Goal: Task Accomplishment & Management: Complete application form

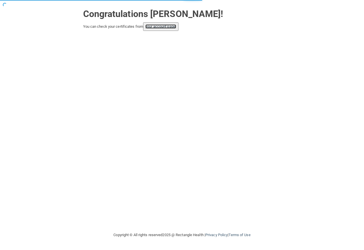
click at [168, 27] on link "your account page!" at bounding box center [160, 26] width 31 height 4
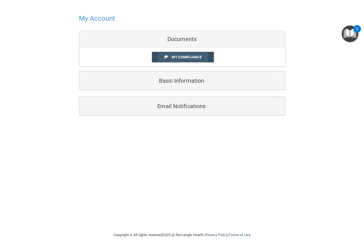
click at [202, 57] on link "My Compliance" at bounding box center [183, 57] width 62 height 10
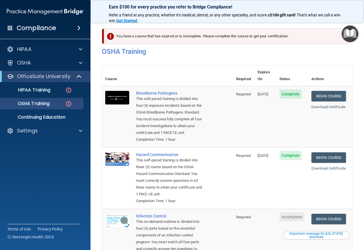
scroll to position [119, 0]
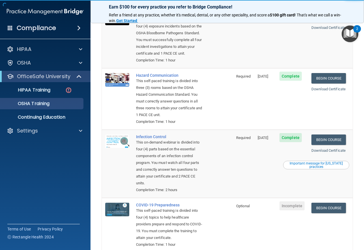
scroll to position [103, 0]
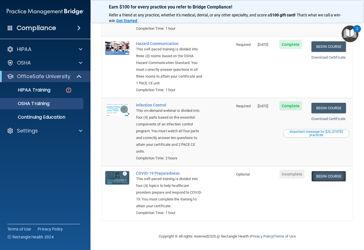
click at [339, 171] on link "Begin Course" at bounding box center [328, 176] width 34 height 10
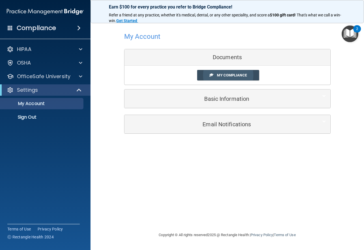
click at [246, 74] on span "My Compliance" at bounding box center [232, 75] width 30 height 4
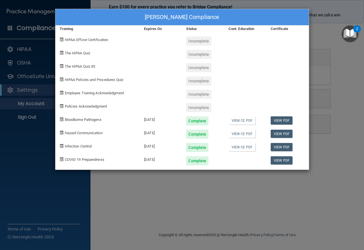
click at [327, 41] on div "Kaitlin Cardinal's Compliance Training Expires On Status Cont. Education Certif…" at bounding box center [182, 125] width 364 height 250
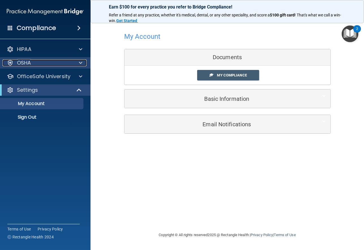
click at [79, 61] on span at bounding box center [80, 62] width 3 height 7
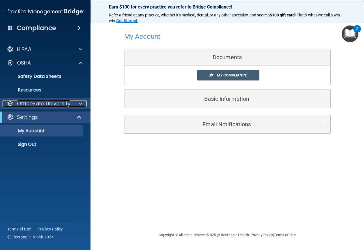
click at [79, 102] on div at bounding box center [80, 103] width 14 height 7
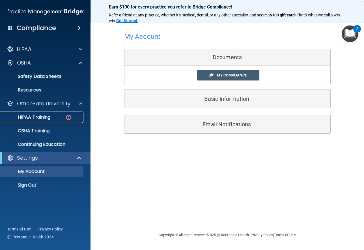
click at [55, 116] on div "HIPAA Training" at bounding box center [42, 117] width 77 height 6
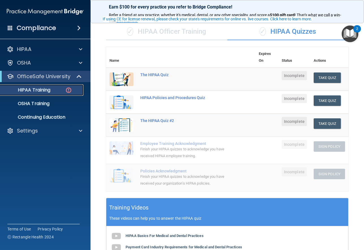
scroll to position [36, 0]
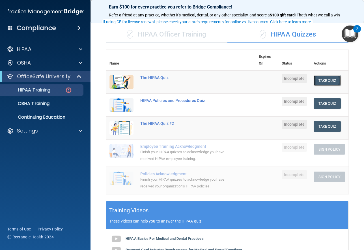
click at [316, 79] on button "Take Quiz" at bounding box center [326, 80] width 27 height 10
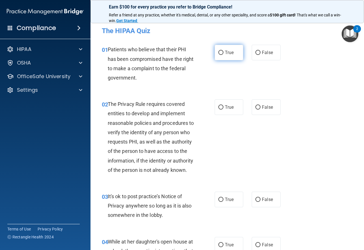
click at [220, 52] on input "True" at bounding box center [220, 53] width 5 height 4
radio input "true"
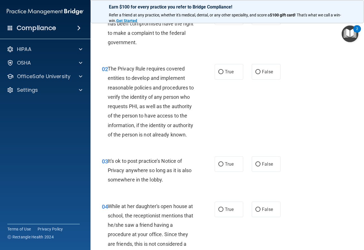
scroll to position [40, 0]
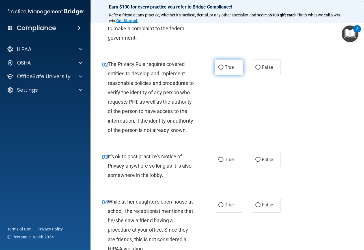
click at [240, 71] on label "True" at bounding box center [229, 67] width 29 height 16
click at [223, 70] on input "True" at bounding box center [220, 67] width 5 height 4
radio input "true"
click at [225, 162] on span "True" at bounding box center [229, 159] width 9 height 5
click at [223, 162] on input "True" at bounding box center [220, 159] width 5 height 4
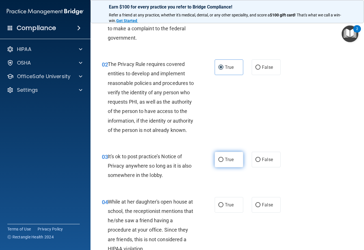
radio input "true"
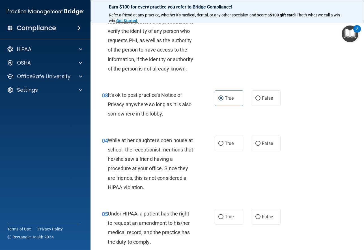
scroll to position [125, 0]
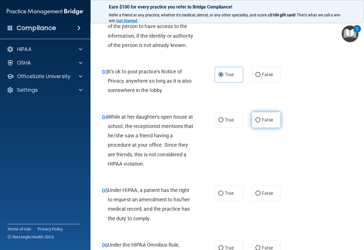
click at [263, 122] on span "False" at bounding box center [267, 119] width 11 height 5
click at [260, 122] on input "False" at bounding box center [257, 120] width 5 height 4
radio input "true"
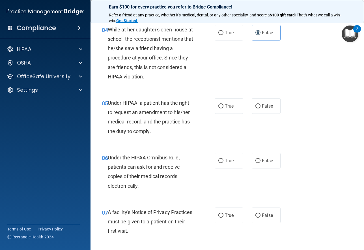
scroll to position [223, 0]
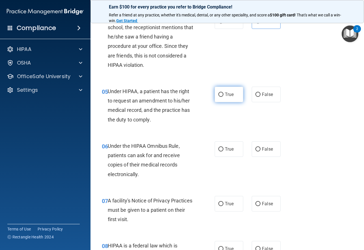
click at [229, 97] on span "True" at bounding box center [229, 94] width 9 height 5
click at [223, 97] on input "True" at bounding box center [220, 94] width 5 height 4
radio input "true"
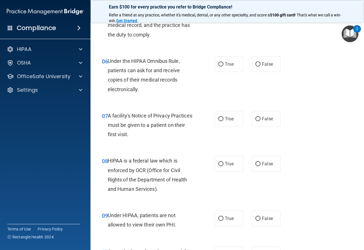
scroll to position [322, 0]
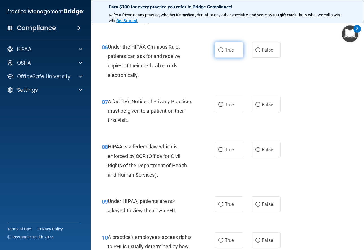
click at [234, 55] on label "True" at bounding box center [229, 50] width 29 height 16
click at [223, 52] on input "True" at bounding box center [220, 50] width 5 height 4
radio input "true"
click at [228, 107] on span "True" at bounding box center [229, 104] width 9 height 5
click at [223, 107] on input "True" at bounding box center [220, 105] width 5 height 4
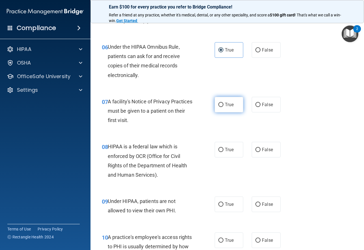
radio input "true"
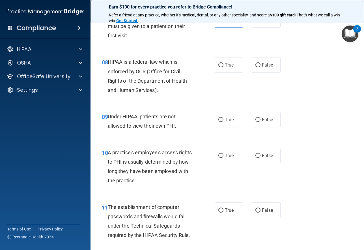
scroll to position [426, 0]
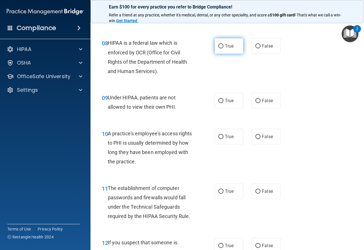
click at [222, 54] on label "True" at bounding box center [229, 46] width 29 height 16
click at [222, 48] on input "True" at bounding box center [220, 46] width 5 height 4
radio input "true"
click at [252, 108] on label "False" at bounding box center [266, 101] width 29 height 16
click at [255, 103] on input "False" at bounding box center [257, 101] width 5 height 4
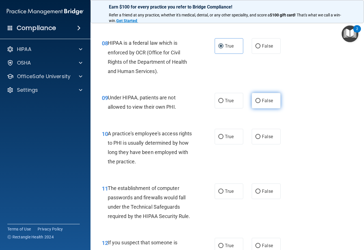
radio input "true"
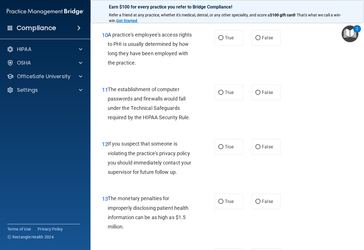
scroll to position [529, 0]
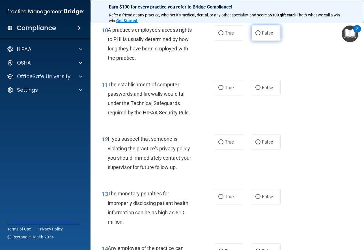
click at [255, 41] on label "False" at bounding box center [266, 33] width 29 height 16
click at [255, 35] on input "False" at bounding box center [257, 33] width 5 height 4
radio input "true"
click at [222, 95] on label "True" at bounding box center [229, 88] width 29 height 16
click at [222, 90] on input "True" at bounding box center [220, 88] width 5 height 4
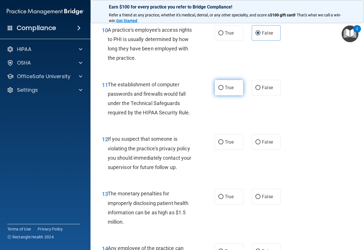
radio input "true"
click at [231, 144] on span "True" at bounding box center [229, 141] width 9 height 5
click at [223, 144] on input "True" at bounding box center [220, 142] width 5 height 4
radio input "true"
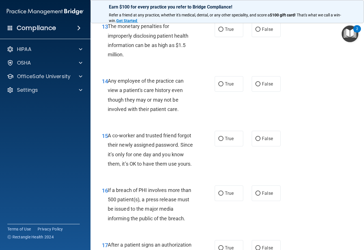
scroll to position [701, 0]
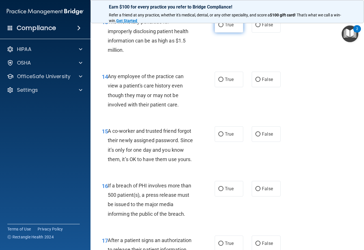
click at [226, 33] on label "True" at bounding box center [229, 25] width 29 height 16
click at [223, 27] on input "True" at bounding box center [220, 25] width 5 height 4
radio input "true"
click at [262, 82] on span "False" at bounding box center [267, 79] width 11 height 5
click at [260, 82] on input "False" at bounding box center [257, 79] width 5 height 4
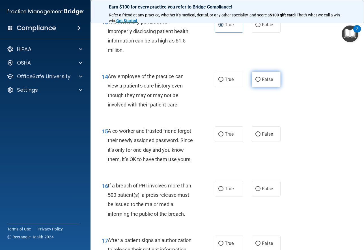
radio input "true"
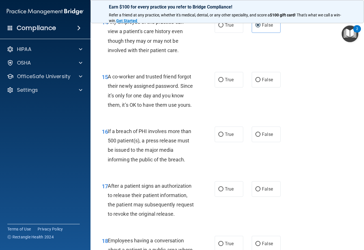
scroll to position [760, 0]
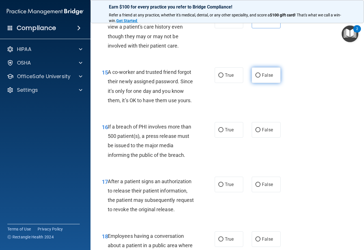
click at [264, 78] on span "False" at bounding box center [267, 74] width 11 height 5
click at [260, 77] on input "False" at bounding box center [257, 75] width 5 height 4
radio input "true"
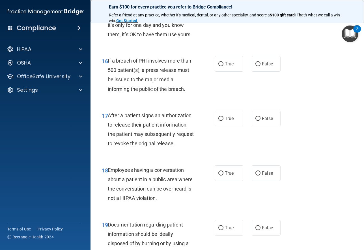
scroll to position [837, 0]
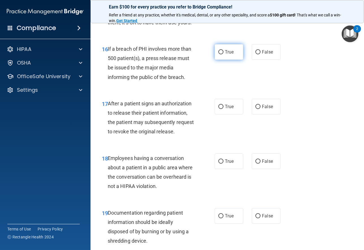
click at [231, 55] on span "True" at bounding box center [229, 51] width 9 height 5
click at [223, 54] on input "True" at bounding box center [220, 52] width 5 height 4
radio input "true"
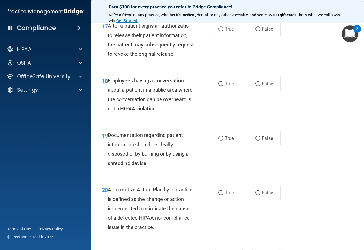
scroll to position [922, 0]
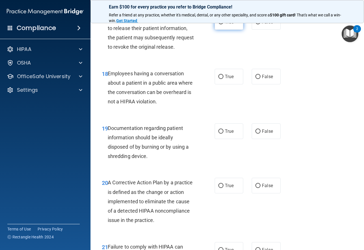
click at [228, 25] on span "True" at bounding box center [229, 21] width 9 height 5
click at [223, 24] on input "True" at bounding box center [220, 22] width 5 height 4
radio input "true"
click at [262, 79] on span "False" at bounding box center [267, 76] width 11 height 5
click at [260, 79] on input "False" at bounding box center [257, 77] width 5 height 4
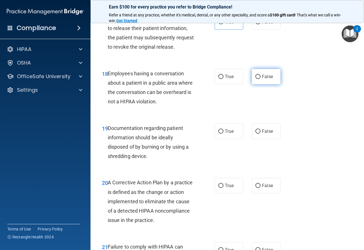
radio input "true"
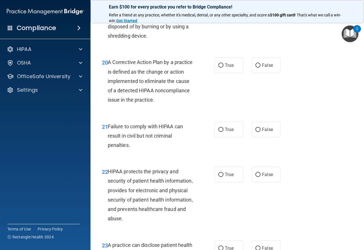
scroll to position [1044, 0]
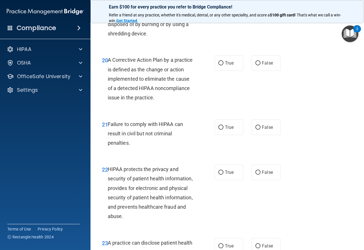
click at [225, 11] on span "True" at bounding box center [229, 8] width 9 height 5
click at [223, 11] on input "True" at bounding box center [220, 9] width 5 height 4
radio input "true"
click at [238, 71] on label "True" at bounding box center [229, 63] width 29 height 16
click at [223, 65] on input "True" at bounding box center [220, 63] width 5 height 4
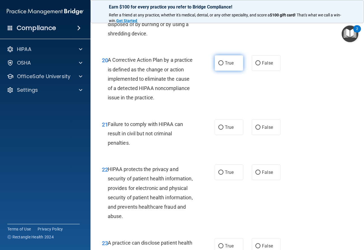
radio input "true"
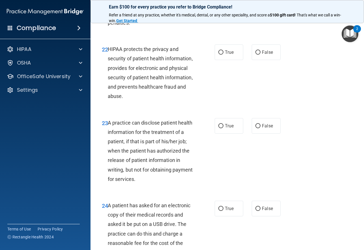
scroll to position [1167, 0]
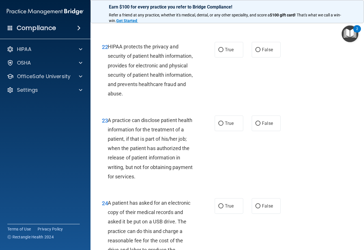
click at [230, 7] on span "True" at bounding box center [229, 4] width 9 height 5
click at [223, 7] on input "True" at bounding box center [220, 5] width 5 height 4
radio input "true"
click at [222, 57] on label "True" at bounding box center [229, 50] width 29 height 16
click at [222, 52] on input "True" at bounding box center [220, 50] width 5 height 4
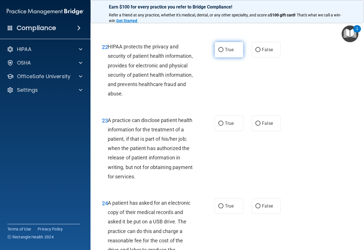
radio input "true"
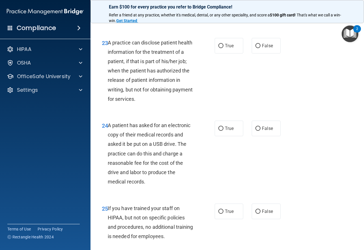
scroll to position [1246, 0]
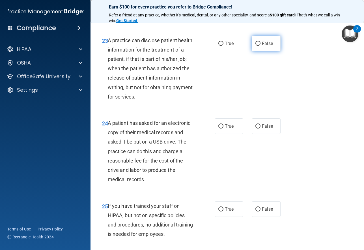
click at [258, 51] on label "False" at bounding box center [266, 44] width 29 height 16
click at [258, 46] on input "False" at bounding box center [257, 44] width 5 height 4
radio input "true"
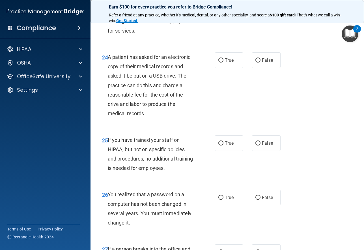
scroll to position [1338, 0]
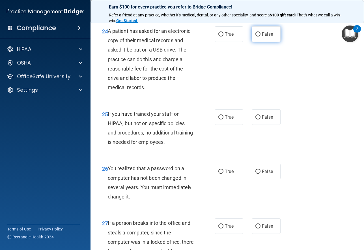
click at [272, 42] on label "False" at bounding box center [266, 34] width 29 height 16
click at [260, 36] on input "False" at bounding box center [257, 34] width 5 height 4
radio input "true"
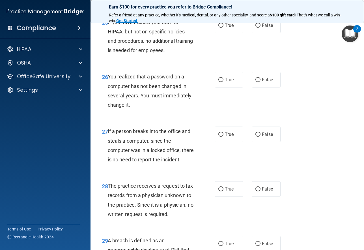
scroll to position [1437, 0]
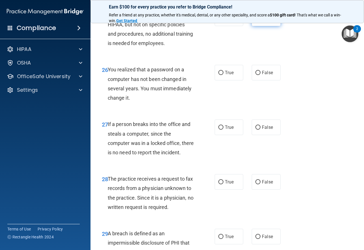
click at [263, 26] on label "False" at bounding box center [266, 18] width 29 height 16
click at [260, 21] on input "False" at bounding box center [257, 18] width 5 height 4
radio input "true"
click at [233, 80] on label "True" at bounding box center [229, 73] width 29 height 16
click at [223, 75] on input "True" at bounding box center [220, 73] width 5 height 4
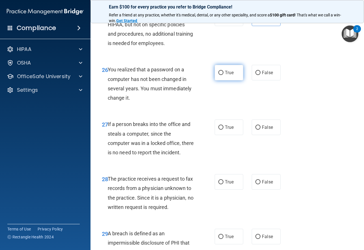
radio input "true"
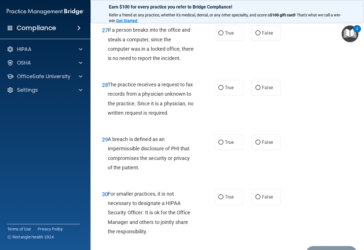
scroll to position [1540, 0]
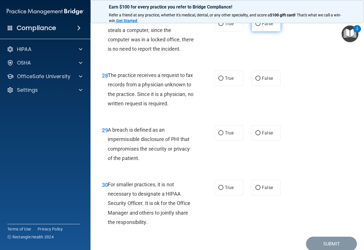
click at [272, 31] on label "False" at bounding box center [266, 24] width 29 height 16
click at [260, 26] on input "False" at bounding box center [257, 24] width 5 height 4
radio input "true"
click at [272, 86] on label "False" at bounding box center [266, 78] width 29 height 16
click at [260, 81] on input "False" at bounding box center [257, 78] width 5 height 4
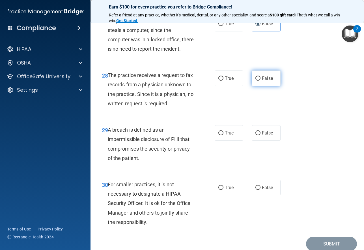
radio input "true"
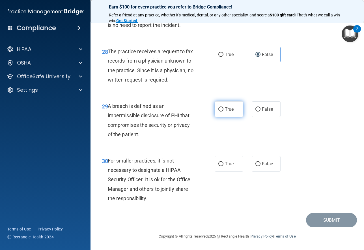
click at [228, 111] on span "True" at bounding box center [229, 108] width 9 height 5
click at [223, 111] on input "True" at bounding box center [220, 109] width 5 height 4
radio input "true"
click at [228, 167] on label "True" at bounding box center [229, 164] width 29 height 16
click at [223, 166] on input "True" at bounding box center [220, 164] width 5 height 4
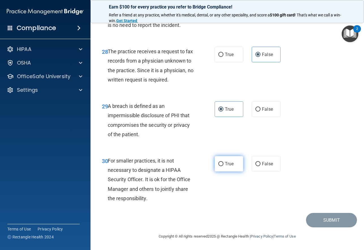
radio input "true"
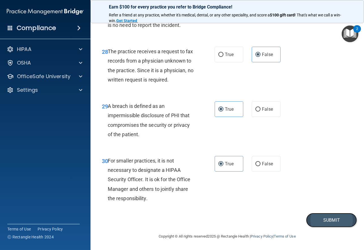
click at [322, 221] on button "Submit" at bounding box center [331, 220] width 51 height 14
click at [330, 217] on button "Submit" at bounding box center [331, 220] width 51 height 14
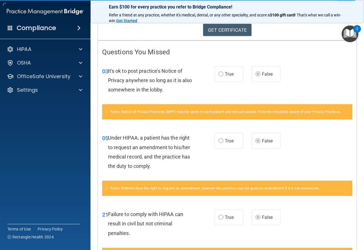
scroll to position [101, 0]
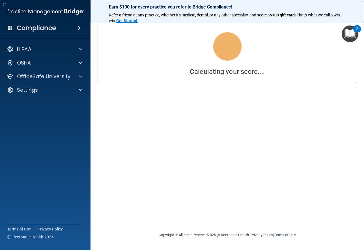
click at [364, 111] on html "Compliance HIPAA Documents and Policies Report an Incident Business Associates …" at bounding box center [182, 125] width 364 height 250
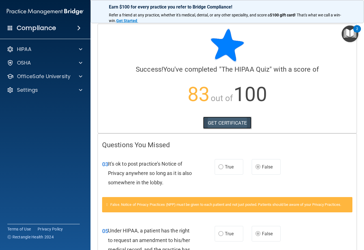
click at [230, 121] on link "GET CERTIFICATE" at bounding box center [227, 122] width 48 height 12
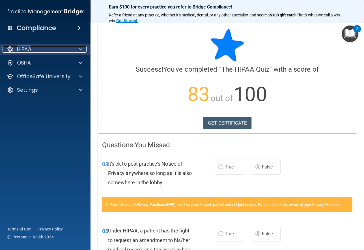
click at [62, 47] on div "HIPAA" at bounding box center [38, 49] width 70 height 7
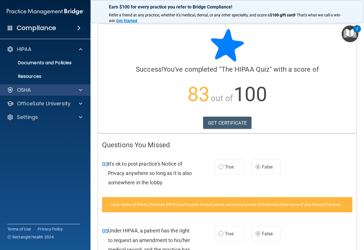
click at [60, 86] on div "OSHA" at bounding box center [45, 89] width 91 height 11
click at [83, 89] on div at bounding box center [80, 89] width 14 height 7
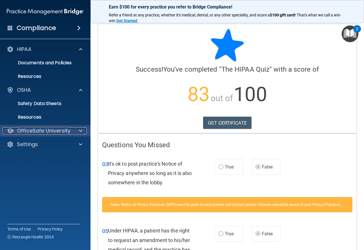
click at [80, 131] on span at bounding box center [80, 130] width 3 height 7
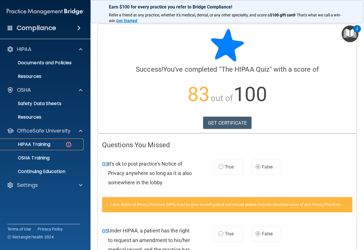
click at [55, 142] on div "HIPAA Training" at bounding box center [42, 144] width 77 height 6
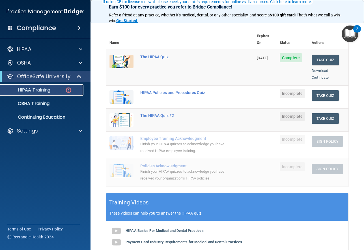
scroll to position [58, 0]
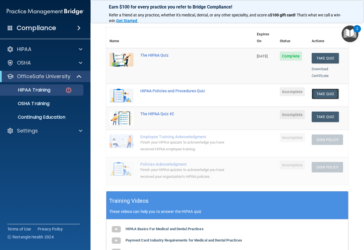
click at [325, 88] on button "Take Quiz" at bounding box center [325, 93] width 27 height 10
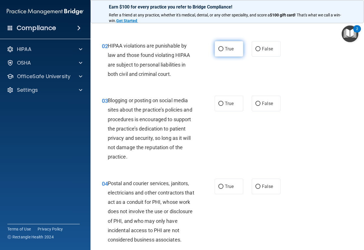
click at [218, 48] on input "True" at bounding box center [220, 49] width 5 height 4
radio input "true"
drag, startPoint x: 220, startPoint y: 106, endPoint x: 227, endPoint y: 112, distance: 8.8
click at [220, 106] on label "True" at bounding box center [229, 104] width 29 height 16
click at [221, 100] on label "True" at bounding box center [229, 104] width 29 height 16
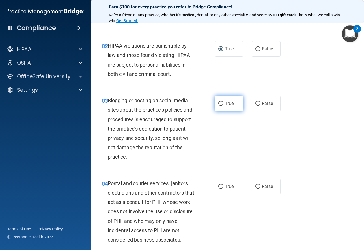
click at [221, 101] on input "True" at bounding box center [220, 103] width 5 height 4
radio input "true"
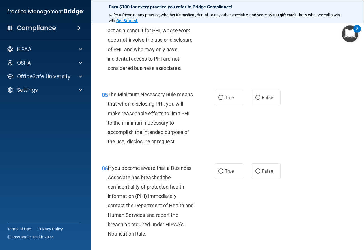
scroll to position [199, 0]
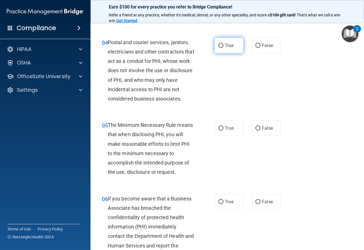
click at [232, 47] on label "True" at bounding box center [229, 46] width 29 height 16
click at [223, 47] on input "True" at bounding box center [220, 46] width 5 height 4
radio input "true"
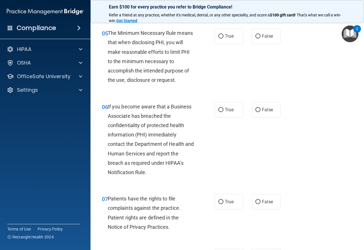
scroll to position [293, 0]
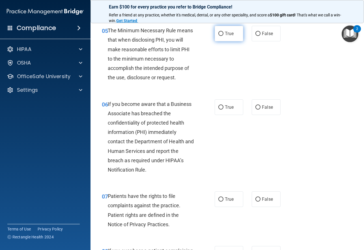
click at [226, 36] on label "True" at bounding box center [229, 34] width 29 height 16
click at [223, 36] on input "True" at bounding box center [220, 34] width 5 height 4
radio input "true"
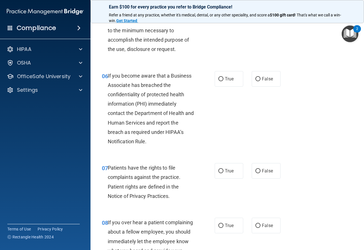
scroll to position [327, 0]
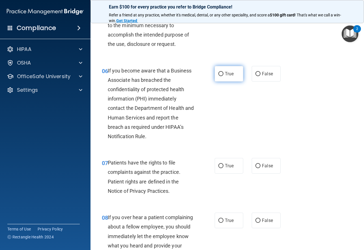
click at [235, 76] on label "True" at bounding box center [229, 74] width 29 height 16
click at [223, 76] on input "True" at bounding box center [220, 74] width 5 height 4
radio input "true"
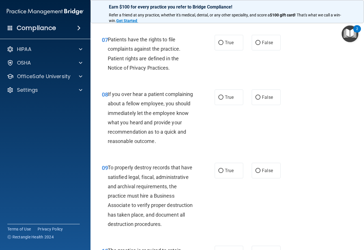
scroll to position [452, 0]
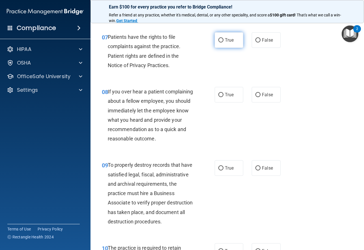
click at [220, 45] on label "True" at bounding box center [229, 40] width 29 height 16
click at [220, 42] on input "True" at bounding box center [220, 40] width 5 height 4
radio input "true"
click at [255, 94] on input "False" at bounding box center [257, 95] width 5 height 4
radio input "true"
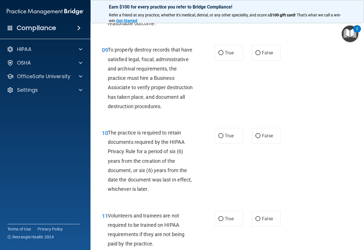
scroll to position [583, 0]
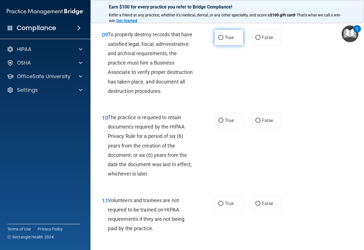
click at [230, 40] on span "True" at bounding box center [229, 37] width 9 height 5
click at [223, 40] on input "True" at bounding box center [220, 38] width 5 height 4
radio input "true"
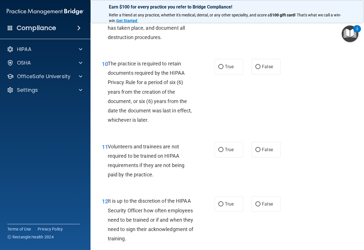
scroll to position [652, 0]
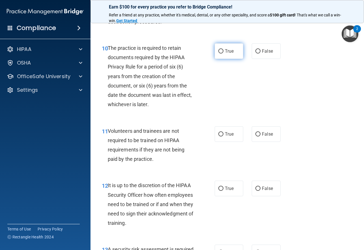
click at [225, 54] on span "True" at bounding box center [229, 50] width 9 height 5
click at [223, 53] on input "True" at bounding box center [220, 51] width 5 height 4
radio input "true"
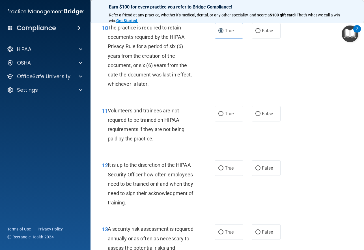
scroll to position [665, 0]
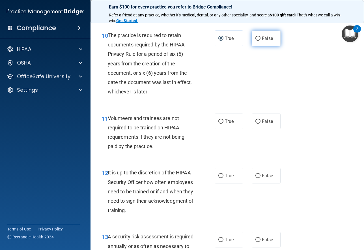
click at [266, 46] on label "False" at bounding box center [266, 39] width 29 height 16
click at [260, 41] on input "False" at bounding box center [257, 38] width 5 height 4
radio input "true"
radio input "false"
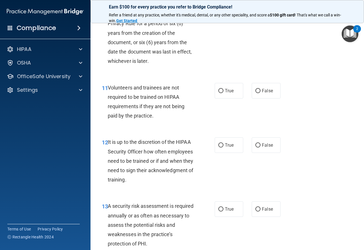
scroll to position [746, 0]
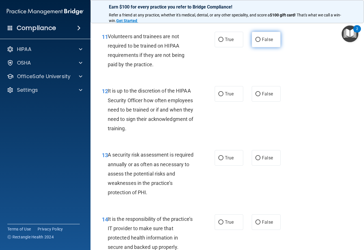
click at [257, 47] on label "False" at bounding box center [266, 40] width 29 height 16
click at [257, 42] on input "False" at bounding box center [257, 40] width 5 height 4
radio input "true"
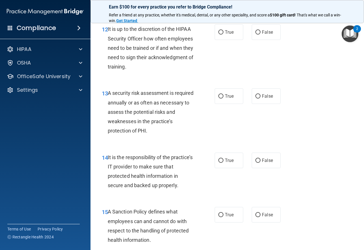
scroll to position [818, 0]
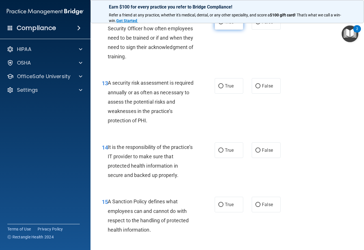
click at [230, 25] on span "True" at bounding box center [229, 21] width 9 height 5
click at [223, 24] on input "True" at bounding box center [220, 22] width 5 height 4
radio input "true"
click at [265, 25] on span "False" at bounding box center [267, 21] width 11 height 5
click at [260, 24] on input "False" at bounding box center [257, 22] width 5 height 4
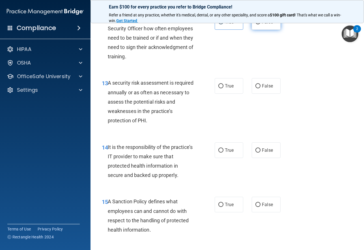
radio input "true"
radio input "false"
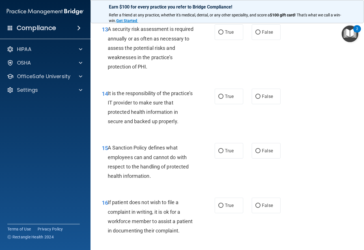
scroll to position [879, 0]
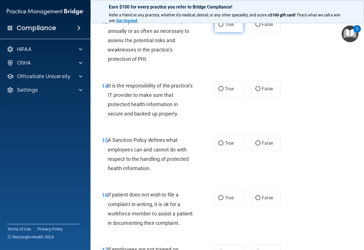
click at [215, 32] on label "True" at bounding box center [229, 25] width 29 height 16
click at [218, 27] on input "True" at bounding box center [220, 25] width 5 height 4
radio input "true"
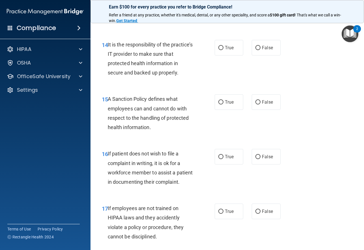
scroll to position [946, 0]
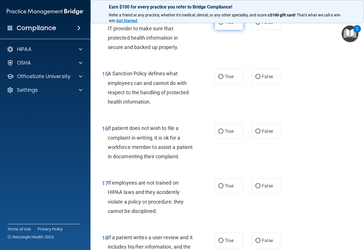
click at [218, 25] on input "True" at bounding box center [220, 22] width 5 height 4
radio input "true"
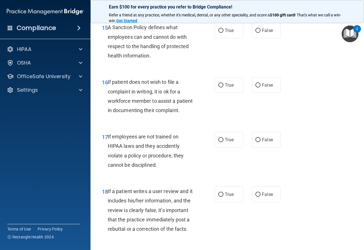
scroll to position [1000, 0]
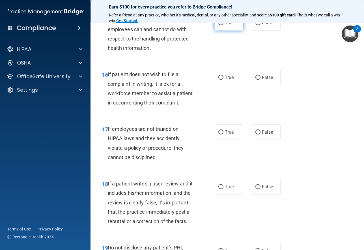
click at [225, 25] on span "True" at bounding box center [229, 22] width 9 height 5
click at [223, 25] on input "True" at bounding box center [220, 23] width 5 height 4
radio input "true"
click at [228, 85] on label "True" at bounding box center [229, 78] width 29 height 16
click at [223, 80] on input "True" at bounding box center [220, 77] width 5 height 4
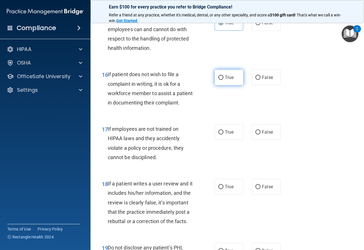
radio input "true"
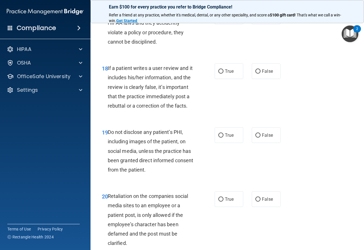
scroll to position [1128, 0]
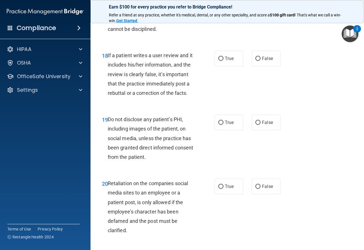
click at [232, 12] on label "True" at bounding box center [229, 4] width 29 height 16
click at [223, 6] on input "True" at bounding box center [220, 4] width 5 height 4
radio input "true"
click at [256, 61] on input "False" at bounding box center [257, 59] width 5 height 4
radio input "true"
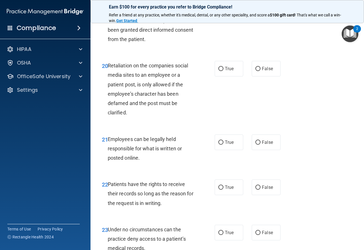
scroll to position [1248, 0]
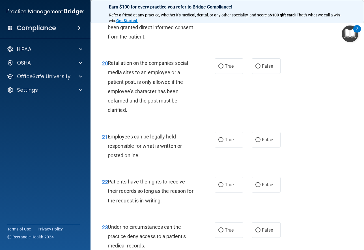
click at [226, 5] on span "True" at bounding box center [229, 1] width 9 height 5
click at [223, 5] on input "True" at bounding box center [220, 2] width 5 height 4
radio input "true"
click at [269, 69] on span "False" at bounding box center [267, 65] width 11 height 5
click at [260, 68] on input "False" at bounding box center [257, 66] width 5 height 4
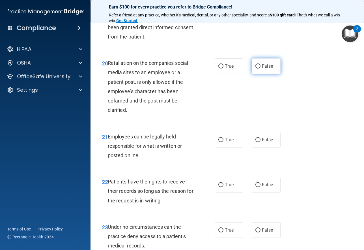
radio input "true"
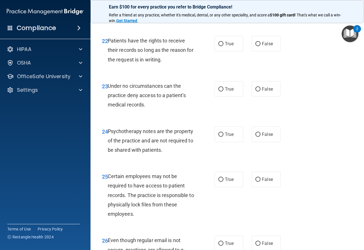
scroll to position [1391, 0]
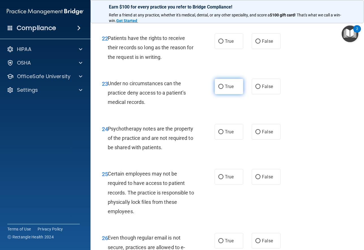
click at [233, 94] on label "True" at bounding box center [229, 87] width 29 height 16
click at [223, 89] on input "True" at bounding box center [220, 87] width 5 height 4
radio input "true"
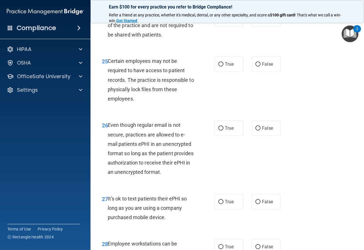
scroll to position [1511, 0]
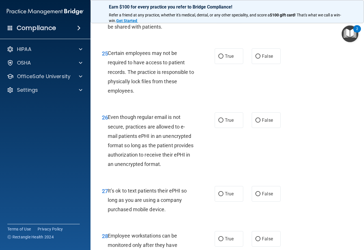
click at [230, 14] on span "True" at bounding box center [229, 10] width 9 height 5
click at [223, 14] on input "True" at bounding box center [220, 11] width 5 height 4
radio input "true"
click at [238, 64] on label "True" at bounding box center [229, 56] width 29 height 16
click at [223, 59] on input "True" at bounding box center [220, 56] width 5 height 4
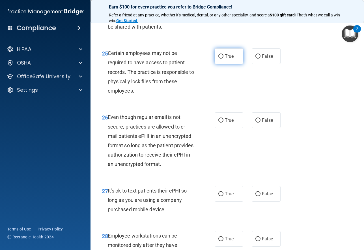
radio input "true"
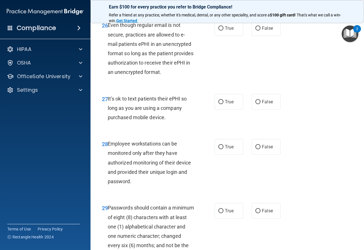
scroll to position [1629, 0]
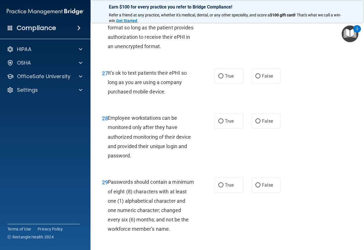
click at [258, 10] on label "False" at bounding box center [266, 3] width 29 height 16
click at [258, 5] on input "False" at bounding box center [257, 3] width 5 height 4
radio input "true"
click at [278, 84] on div "True False" at bounding box center [249, 76] width 69 height 16
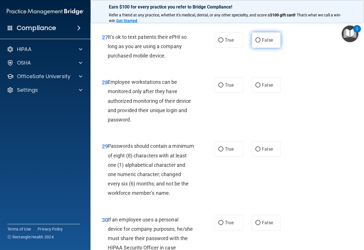
click at [260, 48] on label "False" at bounding box center [266, 40] width 29 height 16
click at [260, 42] on input "False" at bounding box center [257, 40] width 5 height 4
radio input "true"
click at [265, 88] on span "False" at bounding box center [267, 84] width 11 height 5
click at [260, 87] on input "False" at bounding box center [257, 85] width 5 height 4
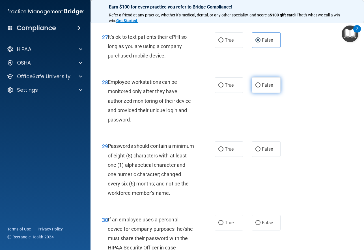
radio input "true"
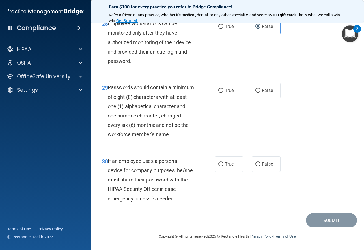
scroll to position [1770, 0]
click at [222, 83] on label "True" at bounding box center [229, 91] width 29 height 16
click at [222, 88] on input "True" at bounding box center [220, 90] width 5 height 4
radio input "true"
click at [263, 163] on span "False" at bounding box center [267, 163] width 11 height 5
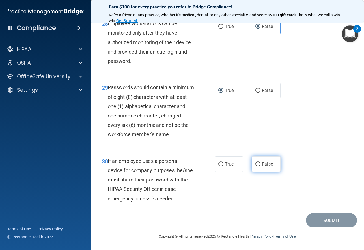
click at [260, 163] on input "False" at bounding box center [257, 164] width 5 height 4
radio input "true"
click at [310, 176] on div "30 If an employee uses a personal device for company purposes, he/she must shar…" at bounding box center [227, 181] width 259 height 64
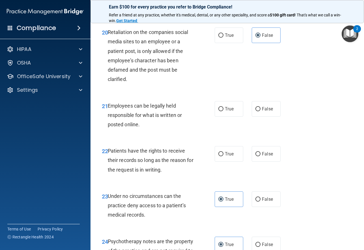
scroll to position [1276, 0]
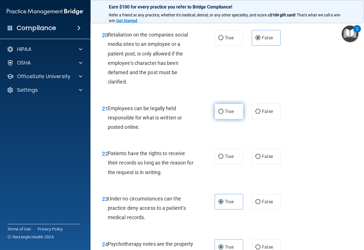
click at [225, 114] on span "True" at bounding box center [229, 111] width 9 height 5
click at [223, 114] on input "True" at bounding box center [220, 111] width 5 height 4
radio input "true"
click at [226, 164] on label "True" at bounding box center [229, 156] width 29 height 16
click at [223, 159] on input "True" at bounding box center [220, 156] width 5 height 4
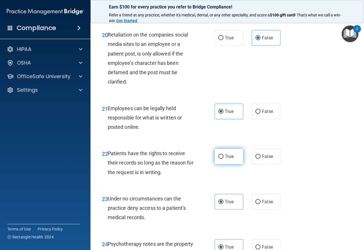
radio input "true"
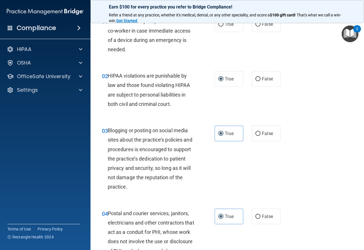
scroll to position [0, 0]
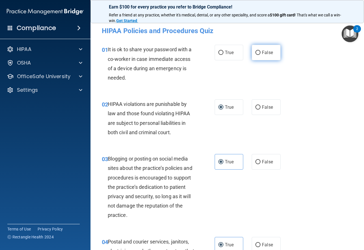
click at [258, 57] on label "False" at bounding box center [266, 53] width 29 height 16
click at [258, 55] on input "False" at bounding box center [257, 53] width 5 height 4
radio input "true"
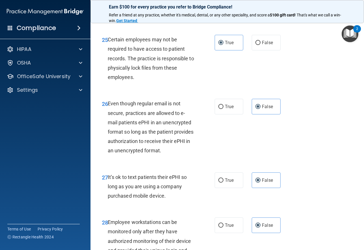
scroll to position [1770, 0]
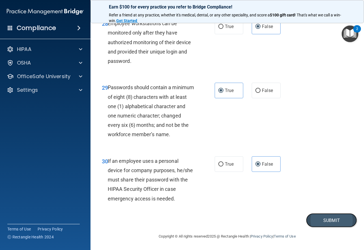
click at [328, 216] on button "Submit" at bounding box center [331, 220] width 51 height 14
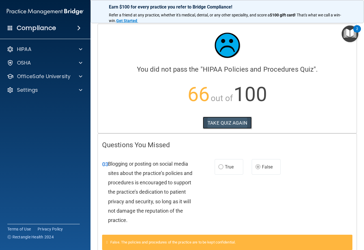
click at [240, 120] on button "TAKE QUIZ AGAIN" at bounding box center [227, 122] width 49 height 12
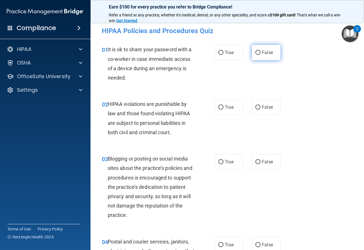
click at [259, 47] on label "False" at bounding box center [266, 53] width 29 height 16
click at [259, 51] on input "False" at bounding box center [257, 53] width 5 height 4
radio input "true"
click at [219, 106] on input "True" at bounding box center [220, 107] width 5 height 4
radio input "true"
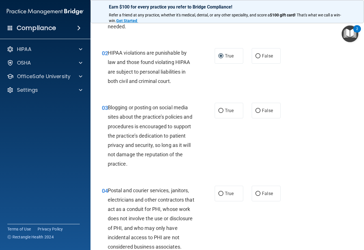
scroll to position [61, 0]
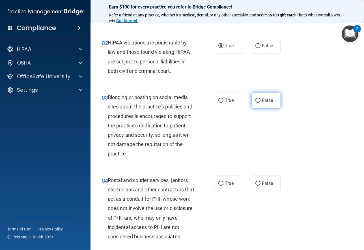
click at [264, 100] on span "False" at bounding box center [267, 100] width 11 height 5
click at [260, 100] on input "False" at bounding box center [257, 100] width 5 height 4
radio input "true"
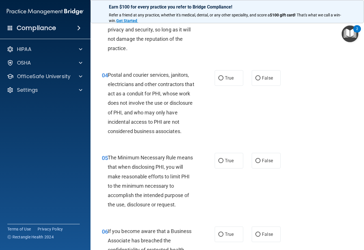
scroll to position [179, 0]
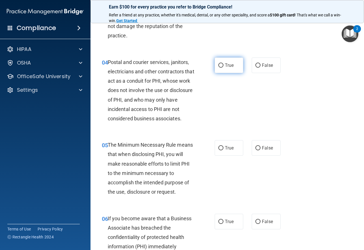
click at [227, 64] on span "True" at bounding box center [229, 64] width 9 height 5
click at [223, 64] on input "True" at bounding box center [220, 65] width 5 height 4
radio input "true"
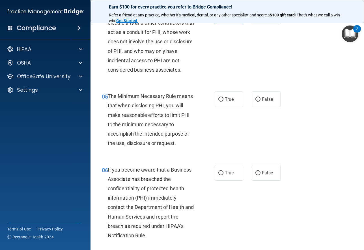
scroll to position [202, 0]
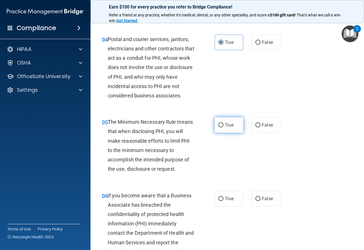
click at [228, 127] on span "True" at bounding box center [229, 124] width 9 height 5
click at [223, 127] on input "True" at bounding box center [220, 125] width 5 height 4
radio input "true"
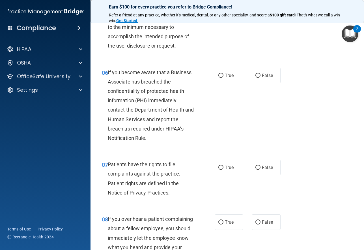
scroll to position [330, 0]
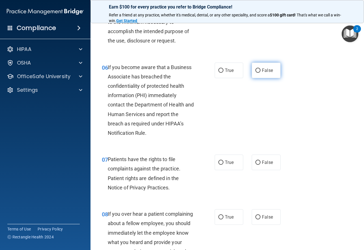
click at [257, 66] on label "False" at bounding box center [266, 70] width 29 height 16
click at [257, 68] on input "False" at bounding box center [257, 70] width 5 height 4
radio input "true"
click at [230, 166] on label "True" at bounding box center [229, 162] width 29 height 16
click at [223, 165] on input "True" at bounding box center [220, 162] width 5 height 4
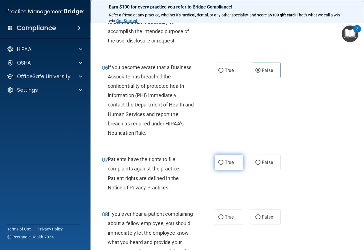
radio input "true"
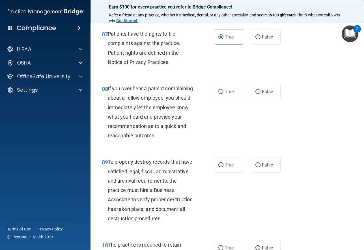
scroll to position [463, 0]
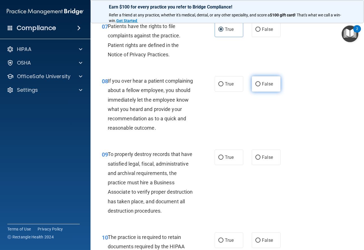
click at [252, 85] on label "False" at bounding box center [266, 84] width 29 height 16
click at [255, 85] on input "False" at bounding box center [257, 84] width 5 height 4
radio input "true"
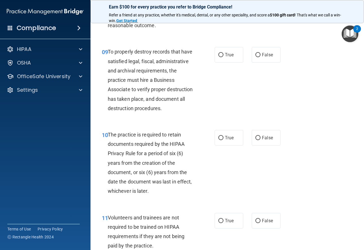
scroll to position [589, 0]
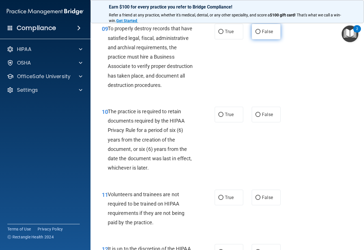
click at [258, 39] on label "False" at bounding box center [266, 32] width 29 height 16
click at [258, 34] on input "False" at bounding box center [257, 32] width 5 height 4
radio input "true"
drag, startPoint x: 253, startPoint y: 131, endPoint x: 284, endPoint y: 127, distance: 30.8
click at [252, 122] on label "False" at bounding box center [266, 115] width 29 height 16
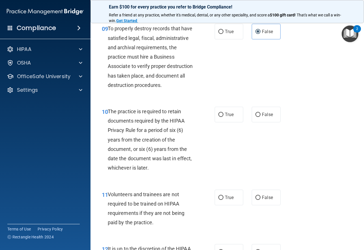
click at [255, 117] on input "False" at bounding box center [257, 115] width 5 height 4
radio input "true"
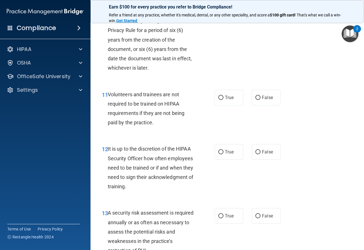
scroll to position [686, 0]
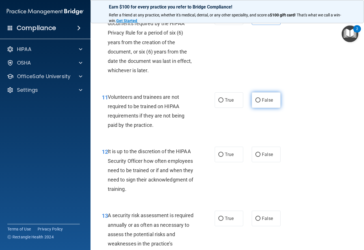
click at [263, 103] on span "False" at bounding box center [267, 99] width 11 height 5
click at [260, 102] on input "False" at bounding box center [257, 100] width 5 height 4
radio input "true"
click at [262, 157] on span "False" at bounding box center [267, 154] width 11 height 5
click at [260, 157] on input "False" at bounding box center [257, 154] width 5 height 4
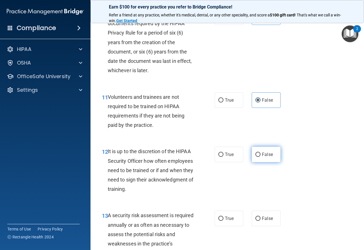
radio input "true"
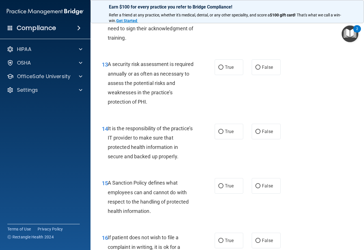
scroll to position [847, 0]
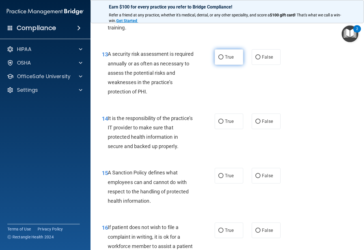
click at [223, 65] on label "True" at bounding box center [229, 57] width 29 height 16
click at [223, 59] on input "True" at bounding box center [220, 57] width 5 height 4
radio input "true"
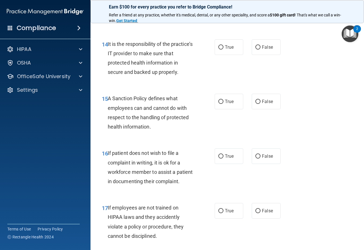
scroll to position [937, 0]
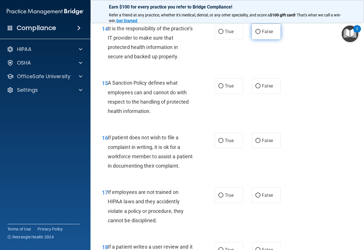
click at [259, 39] on label "False" at bounding box center [266, 32] width 29 height 16
click at [259, 34] on input "False" at bounding box center [257, 32] width 5 height 4
radio input "true"
click at [262, 88] on span "False" at bounding box center [267, 85] width 11 height 5
click at [260, 88] on input "False" at bounding box center [257, 86] width 5 height 4
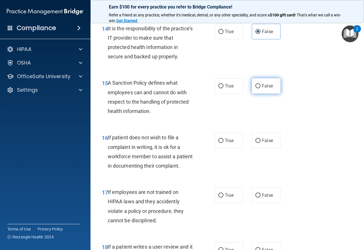
radio input "true"
click at [228, 143] on span "True" at bounding box center [229, 140] width 9 height 5
click at [223, 143] on input "True" at bounding box center [220, 141] width 5 height 4
radio input "true"
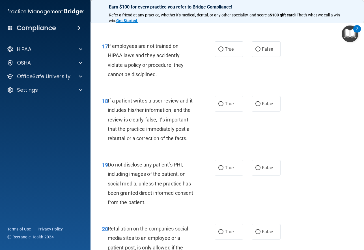
scroll to position [1095, 0]
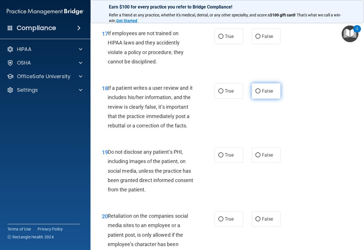
click at [258, 93] on input "False" at bounding box center [257, 91] width 5 height 4
radio input "true"
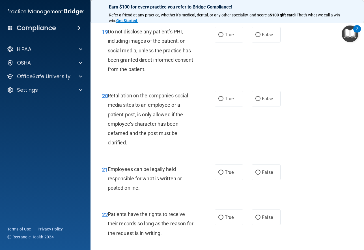
scroll to position [1225, 0]
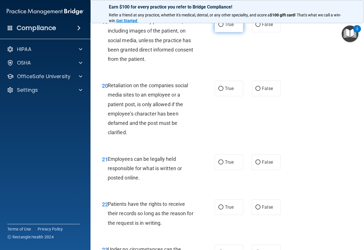
click at [222, 32] on label "True" at bounding box center [229, 25] width 29 height 16
click at [222, 27] on input "True" at bounding box center [220, 25] width 5 height 4
radio input "true"
click at [265, 91] on span "False" at bounding box center [267, 88] width 11 height 5
click at [260, 91] on input "False" at bounding box center [257, 88] width 5 height 4
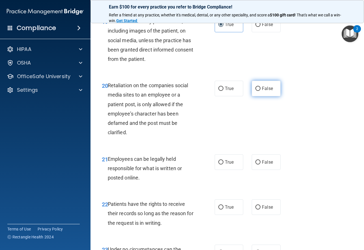
radio input "true"
click at [225, 165] on span "True" at bounding box center [229, 161] width 9 height 5
click at [223, 164] on input "True" at bounding box center [220, 162] width 5 height 4
radio input "true"
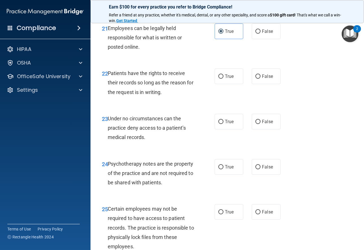
scroll to position [1384, 0]
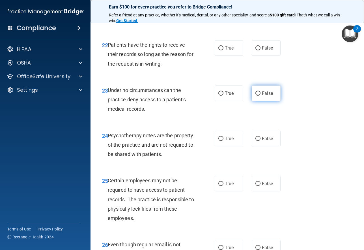
click at [264, 96] on span "False" at bounding box center [267, 92] width 11 height 5
click at [260, 96] on input "False" at bounding box center [257, 93] width 5 height 4
radio input "true"
click at [258, 146] on label "False" at bounding box center [266, 139] width 29 height 16
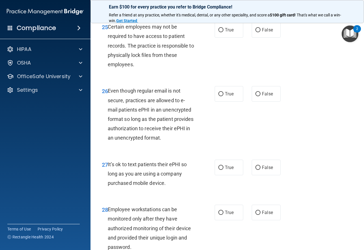
scroll to position [1543, 0]
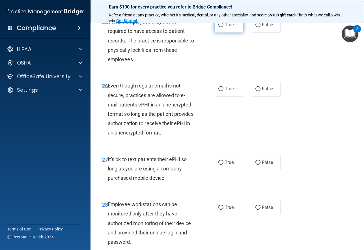
click at [228, 27] on span "True" at bounding box center [229, 24] width 9 height 5
click at [223, 27] on input "True" at bounding box center [220, 25] width 5 height 4
radio input "true"
click at [231, 96] on label "True" at bounding box center [229, 89] width 29 height 16
click at [223, 91] on input "True" at bounding box center [220, 89] width 5 height 4
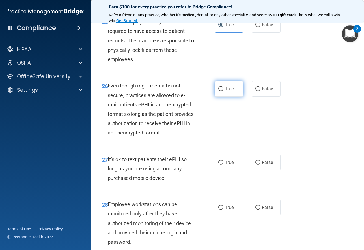
radio input "true"
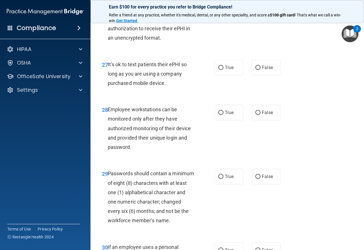
scroll to position [1640, 0]
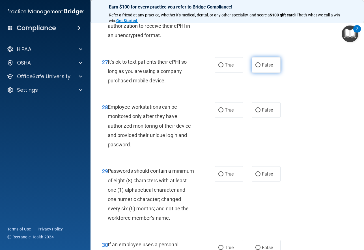
click at [258, 67] on input "False" at bounding box center [257, 65] width 5 height 4
radio input "true"
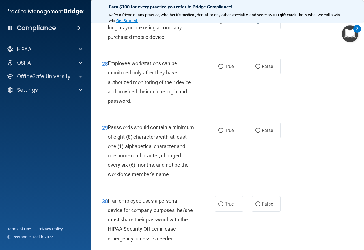
scroll to position [1722, 0]
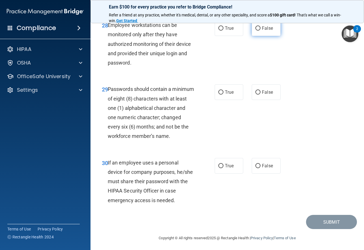
click at [265, 36] on label "False" at bounding box center [266, 28] width 29 height 16
click at [260, 31] on input "False" at bounding box center [257, 28] width 5 height 4
radio input "true"
click at [227, 95] on span "True" at bounding box center [229, 91] width 9 height 5
click at [223, 94] on input "True" at bounding box center [220, 92] width 5 height 4
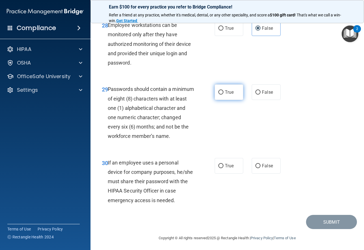
radio input "true"
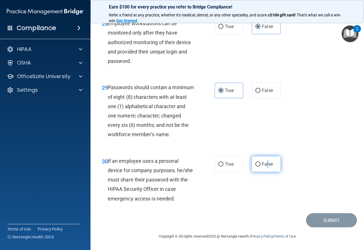
click at [265, 165] on span "False" at bounding box center [267, 163] width 11 height 5
click at [255, 163] on input "False" at bounding box center [257, 164] width 5 height 4
radio input "true"
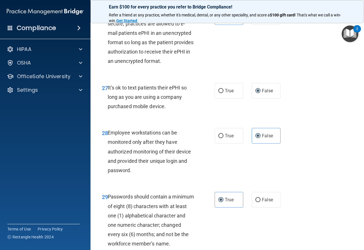
scroll to position [1612, 0]
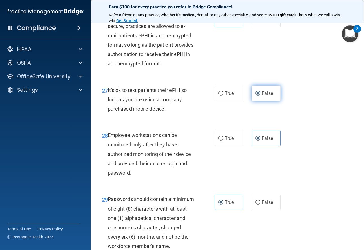
click at [275, 101] on label "False" at bounding box center [266, 93] width 29 height 16
click at [260, 96] on input "False" at bounding box center [257, 93] width 5 height 4
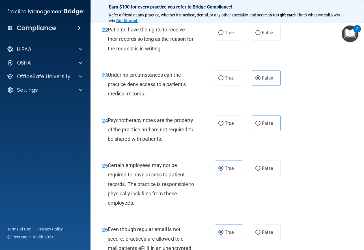
scroll to position [1381, 0]
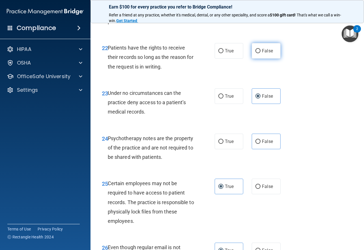
click at [262, 53] on span "False" at bounding box center [267, 50] width 11 height 5
click at [259, 53] on input "False" at bounding box center [257, 51] width 5 height 4
radio input "true"
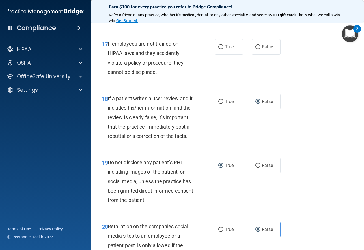
scroll to position [1052, 0]
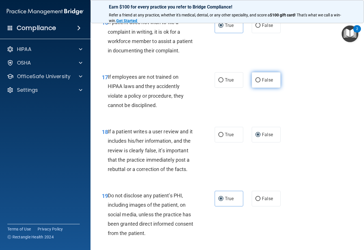
click at [257, 82] on input "False" at bounding box center [257, 80] width 5 height 4
radio input "true"
click at [274, 88] on label "False" at bounding box center [266, 80] width 29 height 16
click at [260, 82] on input "False" at bounding box center [257, 80] width 5 height 4
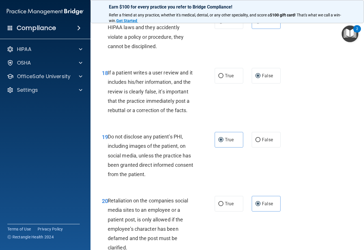
scroll to position [1105, 0]
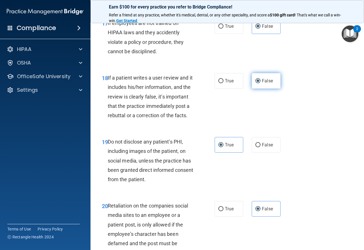
click at [261, 88] on label "False" at bounding box center [266, 81] width 29 height 16
click at [260, 83] on input "False" at bounding box center [257, 81] width 5 height 4
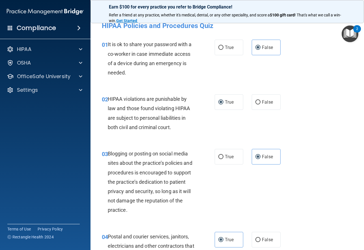
scroll to position [3, 0]
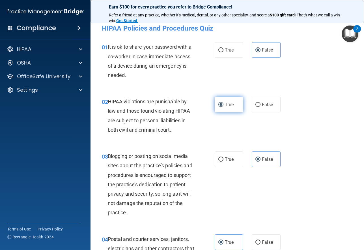
click at [233, 112] on label "True" at bounding box center [229, 105] width 29 height 16
click at [223, 107] on input "True" at bounding box center [220, 105] width 5 height 4
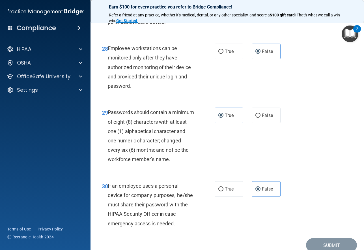
scroll to position [1770, 0]
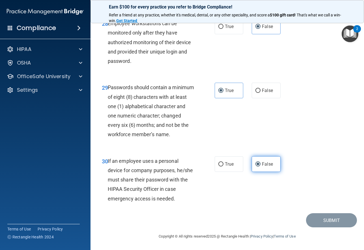
click at [263, 161] on span "False" at bounding box center [267, 163] width 11 height 5
click at [260, 162] on input "False" at bounding box center [257, 164] width 5 height 4
click at [227, 85] on label "True" at bounding box center [229, 91] width 29 height 16
click at [223, 88] on input "True" at bounding box center [220, 90] width 5 height 4
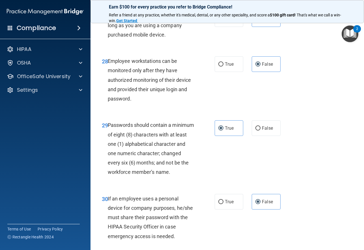
scroll to position [1678, 0]
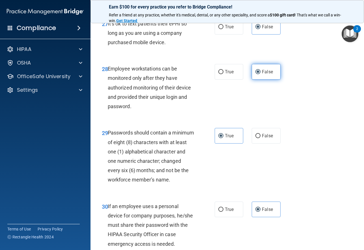
click at [264, 74] on span "False" at bounding box center [267, 71] width 11 height 5
click at [260, 74] on input "False" at bounding box center [257, 72] width 5 height 4
click at [262, 34] on label "False" at bounding box center [266, 27] width 29 height 16
click at [260, 29] on input "False" at bounding box center [257, 27] width 5 height 4
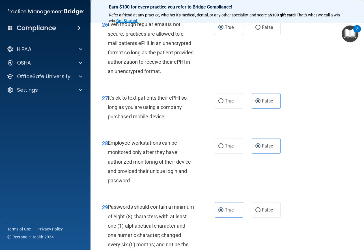
scroll to position [1594, 0]
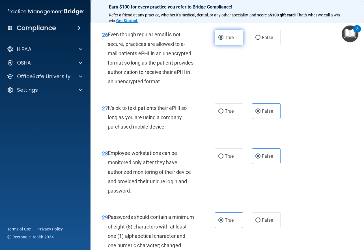
click at [236, 45] on label "True" at bounding box center [229, 38] width 29 height 16
click at [223, 40] on input "True" at bounding box center [220, 38] width 5 height 4
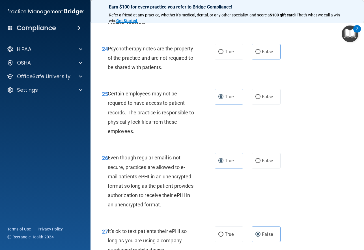
scroll to position [1466, 0]
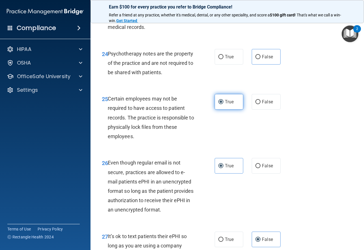
click at [227, 109] on label "True" at bounding box center [229, 102] width 29 height 16
click at [223, 104] on input "True" at bounding box center [220, 102] width 5 height 4
click at [261, 64] on label "False" at bounding box center [266, 57] width 29 height 16
click at [260, 59] on input "False" at bounding box center [257, 57] width 5 height 4
radio input "true"
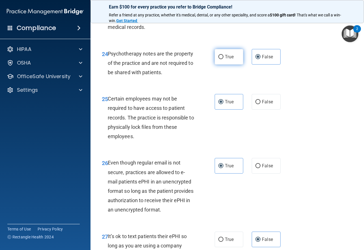
click at [232, 64] on label "True" at bounding box center [229, 57] width 29 height 16
click at [223, 59] on input "True" at bounding box center [220, 57] width 5 height 4
radio input "true"
radio input "false"
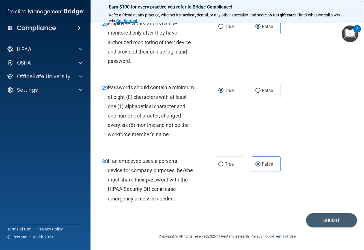
scroll to position [1760, 0]
click at [341, 227] on button "Submit" at bounding box center [331, 220] width 51 height 14
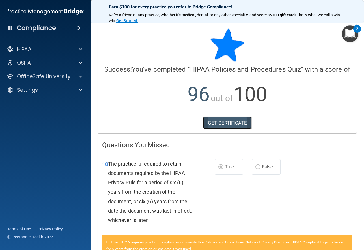
click at [229, 124] on link "GET CERTIFICATE" at bounding box center [227, 122] width 48 height 12
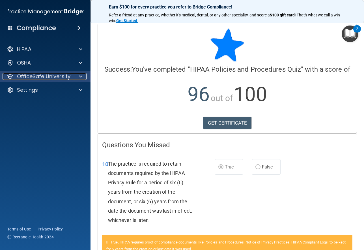
click at [75, 74] on div at bounding box center [80, 76] width 14 height 7
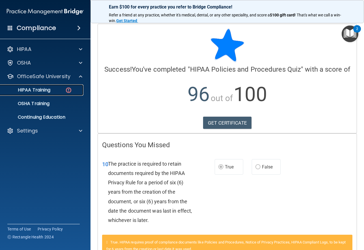
click at [48, 91] on p "HIPAA Training" at bounding box center [27, 90] width 47 height 6
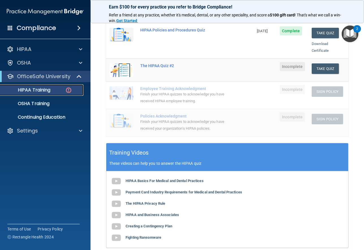
scroll to position [97, 0]
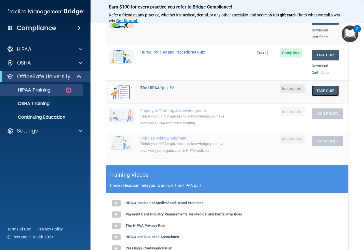
click at [325, 86] on button "Take Quiz" at bounding box center [325, 90] width 27 height 10
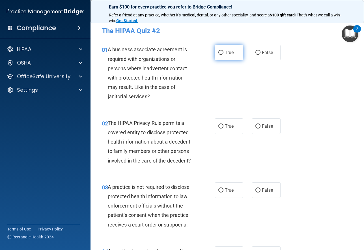
click at [228, 56] on label "True" at bounding box center [229, 53] width 29 height 16
click at [223, 55] on input "True" at bounding box center [220, 53] width 5 height 4
radio input "true"
click at [228, 125] on span "True" at bounding box center [229, 125] width 9 height 5
click at [223, 125] on input "True" at bounding box center [220, 126] width 5 height 4
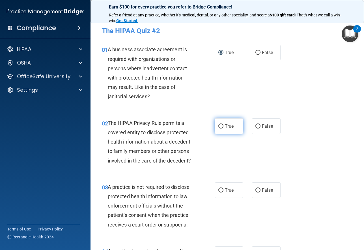
radio input "true"
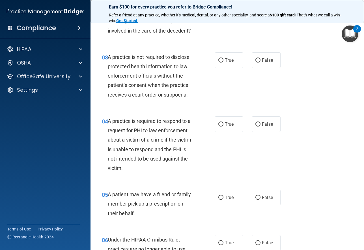
scroll to position [139, 0]
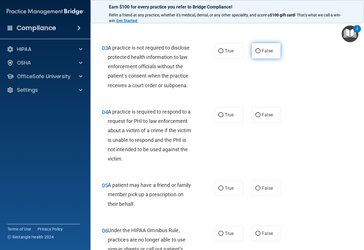
click at [259, 51] on label "False" at bounding box center [266, 51] width 29 height 16
click at [259, 51] on input "False" at bounding box center [257, 51] width 5 height 4
radio input "true"
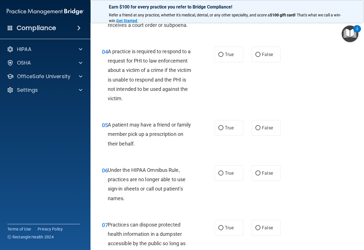
scroll to position [220, 0]
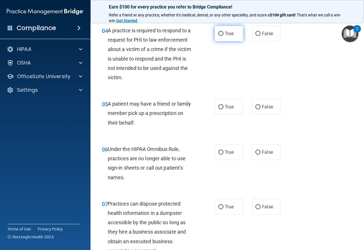
click at [228, 36] on span "True" at bounding box center [229, 33] width 9 height 5
click at [223, 36] on input "True" at bounding box center [220, 34] width 5 height 4
radio input "true"
click at [258, 32] on input "False" at bounding box center [257, 34] width 5 height 4
radio input "true"
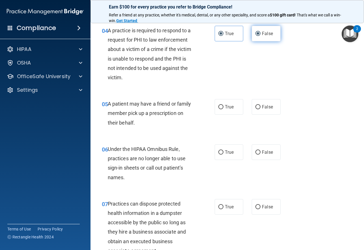
radio input "false"
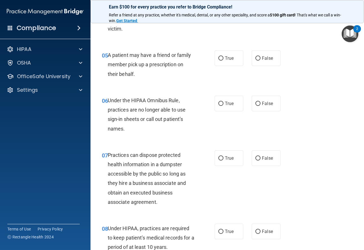
scroll to position [271, 0]
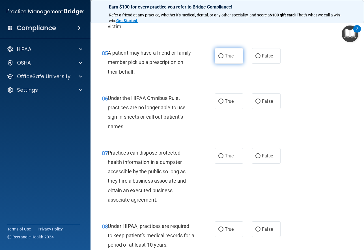
click at [218, 55] on input "True" at bounding box center [220, 56] width 5 height 4
radio input "true"
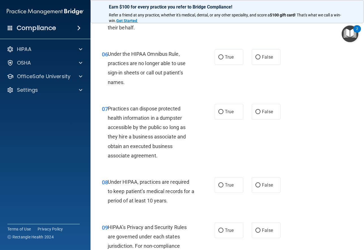
scroll to position [336, 0]
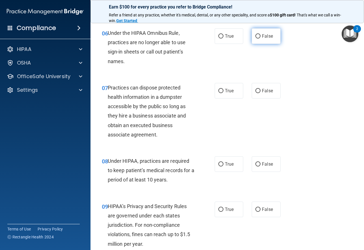
click at [261, 40] on label "False" at bounding box center [266, 36] width 29 height 16
click at [260, 38] on input "False" at bounding box center [257, 36] width 5 height 4
radio input "true"
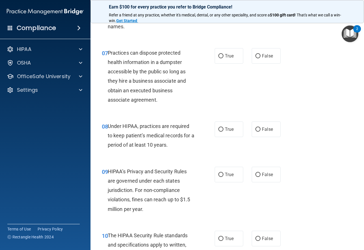
scroll to position [380, 0]
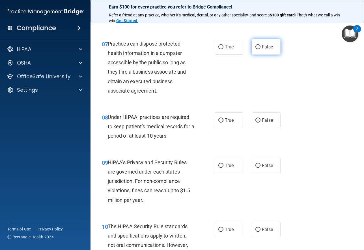
click at [271, 51] on label "False" at bounding box center [266, 47] width 29 height 16
click at [260, 49] on input "False" at bounding box center [257, 47] width 5 height 4
radio input "true"
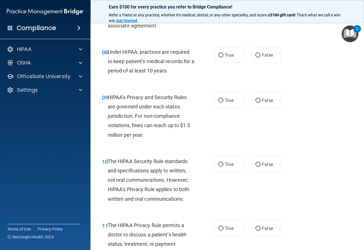
scroll to position [454, 0]
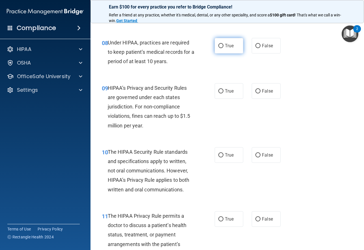
click at [225, 47] on span "True" at bounding box center [229, 45] width 9 height 5
click at [223, 47] on input "True" at bounding box center [220, 46] width 5 height 4
radio input "true"
click at [228, 92] on span "True" at bounding box center [229, 90] width 9 height 5
click at [223, 92] on input "True" at bounding box center [220, 91] width 5 height 4
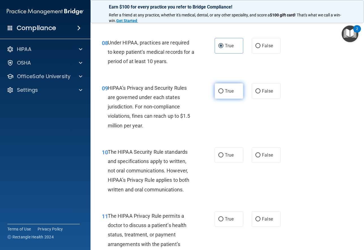
radio input "true"
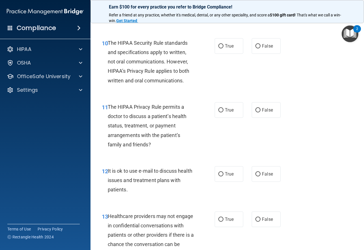
scroll to position [577, 0]
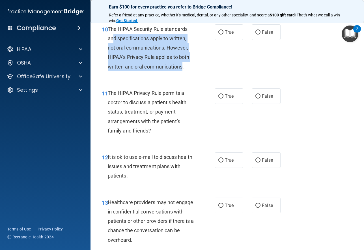
drag, startPoint x: 113, startPoint y: 39, endPoint x: 183, endPoint y: 62, distance: 73.7
click at [183, 62] on div "The HIPAA Security Rule standards and specifications apply to written, not oral…" at bounding box center [153, 47] width 91 height 47
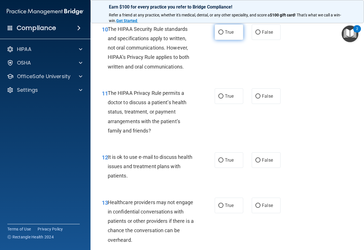
click at [228, 34] on span "True" at bounding box center [229, 31] width 9 height 5
click at [223, 34] on input "True" at bounding box center [220, 32] width 5 height 4
radio input "true"
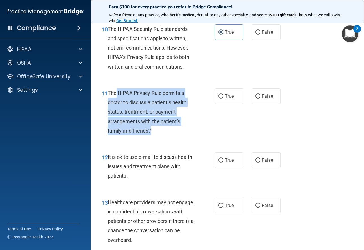
drag, startPoint x: 116, startPoint y: 93, endPoint x: 182, endPoint y: 129, distance: 75.6
click at [182, 129] on div "The HIPAA Privacy Rule permits a doctor to discuss a patient’s health status, t…" at bounding box center [153, 111] width 91 height 47
click at [184, 129] on div "The HIPAA Privacy Rule permits a doctor to discuss a patient’s health status, t…" at bounding box center [153, 111] width 91 height 47
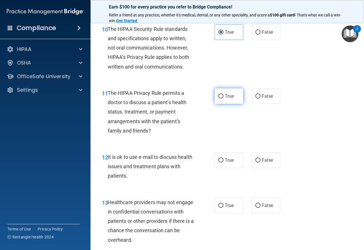
click at [229, 96] on span "True" at bounding box center [229, 95] width 9 height 5
click at [223, 96] on input "True" at bounding box center [220, 96] width 5 height 4
radio input "true"
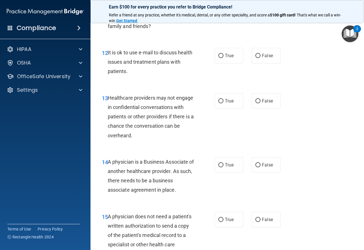
scroll to position [684, 0]
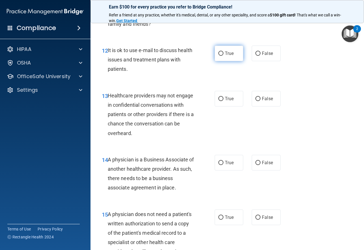
click at [234, 55] on label "True" at bounding box center [229, 54] width 29 height 16
click at [223, 55] on input "True" at bounding box center [220, 53] width 5 height 4
radio input "true"
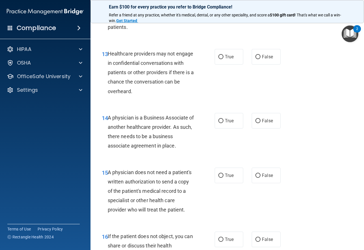
scroll to position [741, 0]
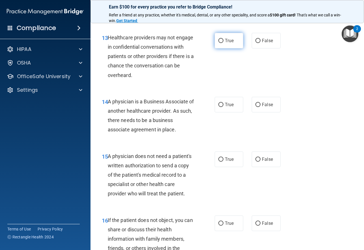
click at [228, 41] on span "True" at bounding box center [229, 40] width 9 height 5
click at [223, 41] on input "True" at bounding box center [220, 41] width 5 height 4
radio input "true"
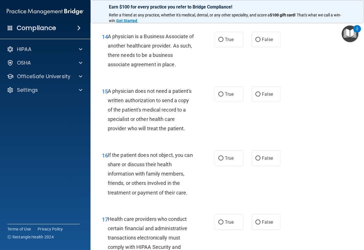
scroll to position [811, 0]
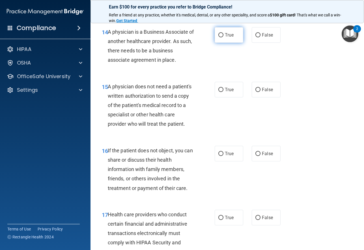
click at [229, 32] on label "True" at bounding box center [229, 35] width 29 height 16
click at [223, 33] on input "True" at bounding box center [220, 35] width 5 height 4
radio input "true"
click at [262, 87] on span "False" at bounding box center [267, 89] width 11 height 5
click at [260, 88] on input "False" at bounding box center [257, 90] width 5 height 4
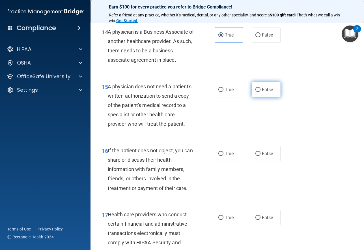
radio input "true"
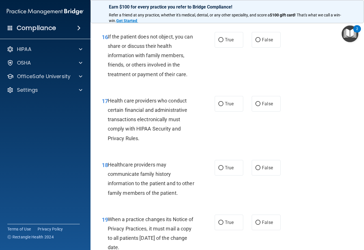
scroll to position [929, 0]
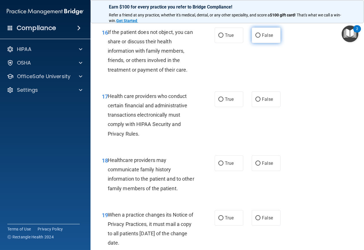
click at [255, 39] on label "False" at bounding box center [266, 35] width 29 height 16
click at [255, 38] on input "False" at bounding box center [257, 35] width 5 height 4
radio input "true"
click at [226, 100] on span "True" at bounding box center [229, 98] width 9 height 5
click at [223, 100] on input "True" at bounding box center [220, 99] width 5 height 4
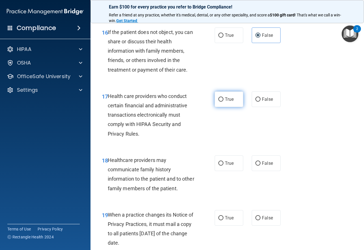
radio input "true"
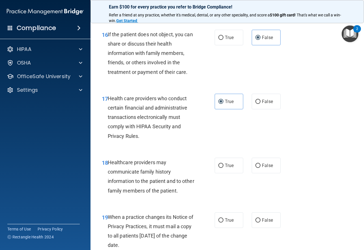
scroll to position [978, 0]
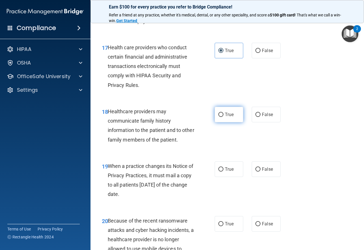
click at [220, 114] on input "True" at bounding box center [220, 115] width 5 height 4
radio input "true"
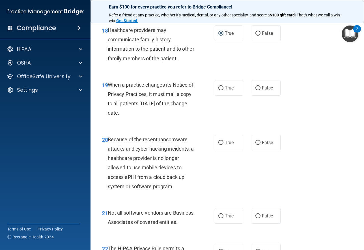
scroll to position [1068, 0]
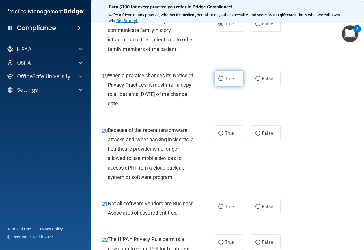
click at [231, 79] on span "True" at bounding box center [229, 78] width 9 height 5
click at [223, 79] on input "True" at bounding box center [220, 79] width 5 height 4
radio input "true"
click at [234, 132] on label "True" at bounding box center [229, 133] width 29 height 16
click at [223, 132] on input "True" at bounding box center [220, 133] width 5 height 4
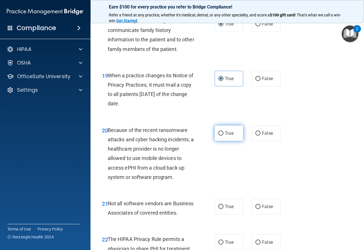
radio input "true"
click at [271, 133] on label "False" at bounding box center [266, 133] width 29 height 16
click at [260, 133] on input "False" at bounding box center [257, 133] width 5 height 4
radio input "true"
radio input "false"
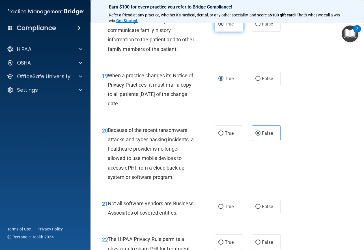
click at [233, 26] on label "True" at bounding box center [229, 24] width 29 height 16
click at [223, 26] on input "True" at bounding box center [220, 24] width 5 height 4
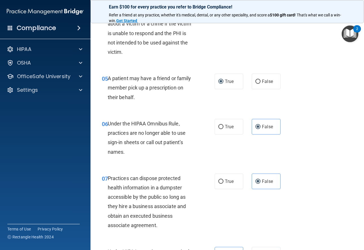
scroll to position [215, 0]
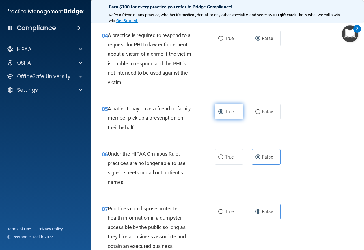
click at [236, 107] on label "True" at bounding box center [229, 112] width 29 height 16
click at [223, 110] on input "True" at bounding box center [220, 112] width 5 height 4
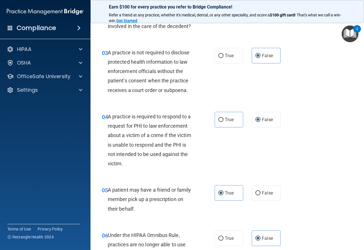
scroll to position [114, 0]
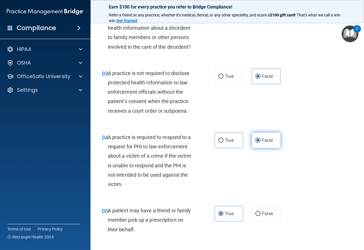
click at [272, 136] on label "False" at bounding box center [266, 140] width 29 height 16
click at [260, 138] on input "False" at bounding box center [257, 140] width 5 height 4
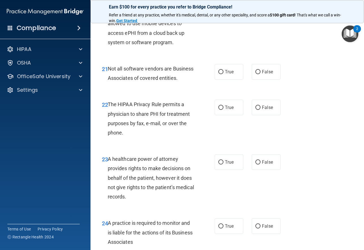
scroll to position [1210, 0]
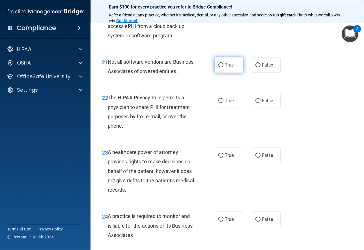
click at [225, 67] on span "True" at bounding box center [229, 64] width 9 height 5
click at [223, 67] on input "True" at bounding box center [220, 65] width 5 height 4
radio input "true"
click at [230, 103] on span "True" at bounding box center [229, 100] width 9 height 5
click at [223, 103] on input "True" at bounding box center [220, 101] width 5 height 4
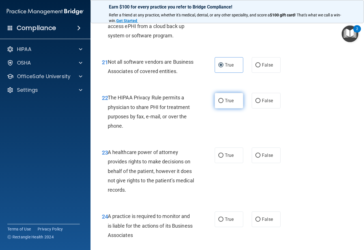
radio input "true"
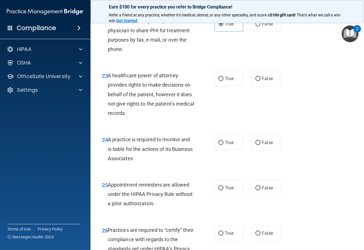
scroll to position [1288, 0]
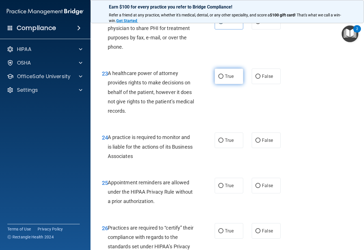
click at [231, 79] on span "True" at bounding box center [229, 75] width 9 height 5
click at [223, 79] on input "True" at bounding box center [220, 76] width 5 height 4
radio input "true"
click at [233, 148] on label "True" at bounding box center [229, 140] width 29 height 16
click at [223, 142] on input "True" at bounding box center [220, 140] width 5 height 4
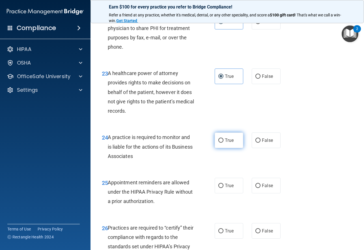
radio input "true"
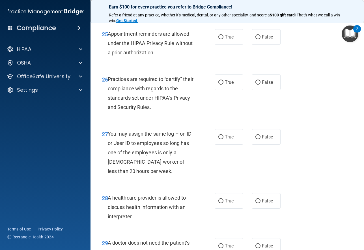
scroll to position [1439, 0]
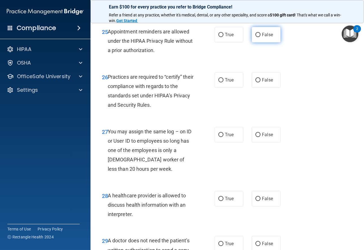
click at [256, 37] on input "False" at bounding box center [257, 35] width 5 height 4
radio input "true"
click at [220, 82] on input "True" at bounding box center [220, 80] width 5 height 4
radio input "true"
click at [226, 88] on label "True" at bounding box center [229, 80] width 29 height 16
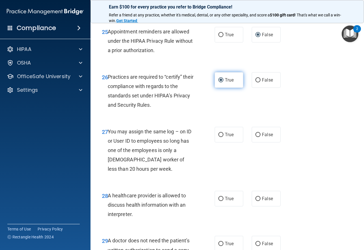
click at [223, 82] on input "True" at bounding box center [220, 80] width 5 height 4
click at [267, 52] on div "25 Appointment reminders are allowed under the HIPAA Privacy Rule without a pri…" at bounding box center [227, 42] width 259 height 45
click at [267, 42] on label "False" at bounding box center [266, 35] width 29 height 16
click at [260, 37] on input "False" at bounding box center [257, 35] width 5 height 4
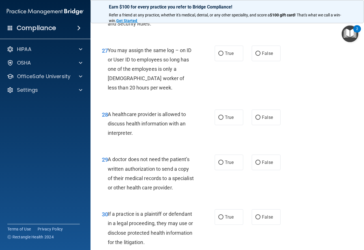
scroll to position [1541, 0]
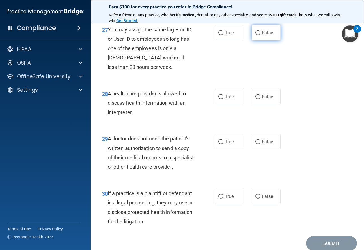
click at [256, 40] on label "False" at bounding box center [266, 33] width 29 height 16
click at [256, 35] on input "False" at bounding box center [257, 33] width 5 height 4
radio input "true"
click at [225, 99] on span "True" at bounding box center [229, 96] width 9 height 5
click at [223, 99] on input "True" at bounding box center [220, 97] width 5 height 4
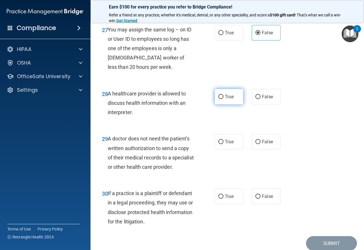
radio input "true"
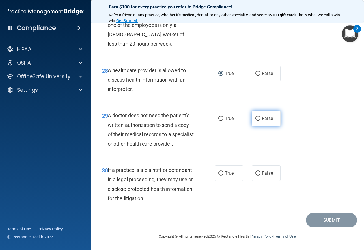
click at [262, 116] on span "False" at bounding box center [267, 118] width 11 height 5
click at [260, 116] on input "False" at bounding box center [257, 118] width 5 height 4
radio input "true"
click at [266, 174] on span "False" at bounding box center [267, 172] width 11 height 5
click at [260, 174] on input "False" at bounding box center [257, 173] width 5 height 4
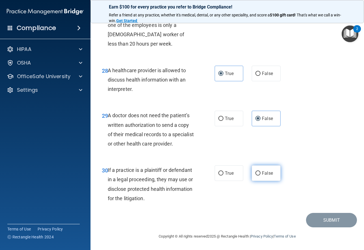
radio input "true"
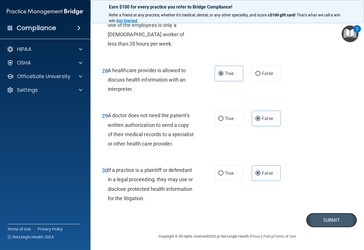
click at [328, 222] on button "Submit" at bounding box center [331, 220] width 51 height 14
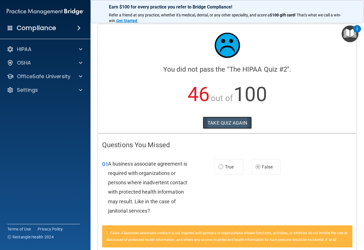
click at [243, 125] on button "TAKE QUIZ AGAIN" at bounding box center [227, 122] width 49 height 12
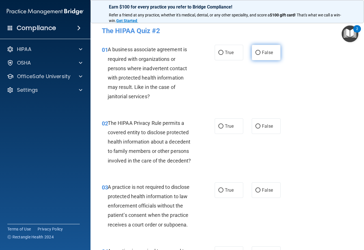
click at [255, 51] on input "False" at bounding box center [257, 53] width 5 height 4
radio input "true"
click at [267, 55] on label "False" at bounding box center [266, 53] width 29 height 16
click at [260, 55] on input "False" at bounding box center [257, 53] width 5 height 4
click at [215, 128] on label "True" at bounding box center [229, 126] width 29 height 16
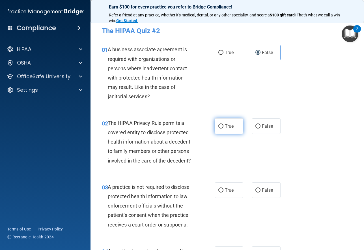
click at [218, 128] on input "True" at bounding box center [220, 126] width 5 height 4
radio input "true"
click at [228, 129] on label "True" at bounding box center [229, 126] width 29 height 16
click at [223, 128] on input "True" at bounding box center [220, 126] width 5 height 4
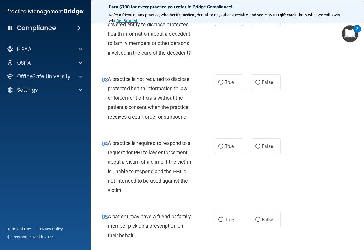
scroll to position [113, 0]
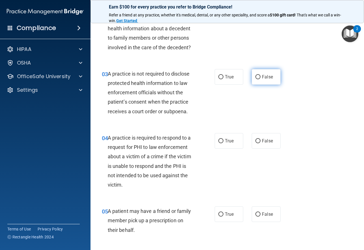
click at [258, 74] on label "False" at bounding box center [266, 77] width 29 height 16
click at [258, 75] on input "False" at bounding box center [257, 77] width 5 height 4
radio input "true"
click at [265, 82] on label "False" at bounding box center [266, 77] width 29 height 16
click at [260, 79] on input "False" at bounding box center [257, 77] width 5 height 4
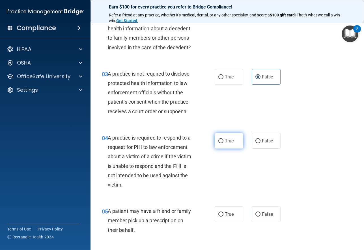
click at [222, 138] on label "True" at bounding box center [229, 141] width 29 height 16
click at [222, 139] on input "True" at bounding box center [220, 141] width 5 height 4
radio input "true"
click at [228, 139] on span "True" at bounding box center [229, 140] width 9 height 5
click at [223, 139] on input "True" at bounding box center [220, 141] width 5 height 4
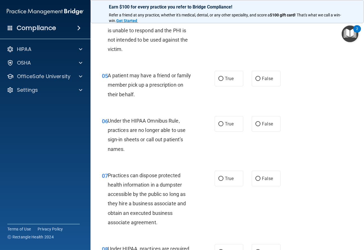
scroll to position [249, 0]
click at [227, 79] on span "True" at bounding box center [229, 77] width 9 height 5
click at [223, 79] on input "True" at bounding box center [220, 78] width 5 height 4
radio input "true"
click at [227, 79] on span "True" at bounding box center [229, 77] width 9 height 5
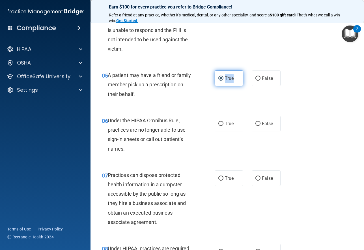
click at [223, 79] on input "True" at bounding box center [220, 78] width 5 height 4
click at [235, 79] on label "True" at bounding box center [229, 78] width 29 height 16
click at [223, 79] on input "True" at bounding box center [220, 78] width 5 height 4
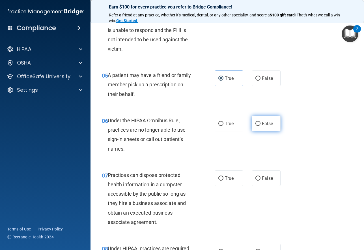
click at [257, 118] on label "False" at bounding box center [266, 124] width 29 height 16
click at [257, 122] on input "False" at bounding box center [257, 124] width 5 height 4
radio input "true"
click at [262, 125] on span "False" at bounding box center [267, 123] width 11 height 5
click at [259, 125] on input "False" at bounding box center [257, 124] width 5 height 4
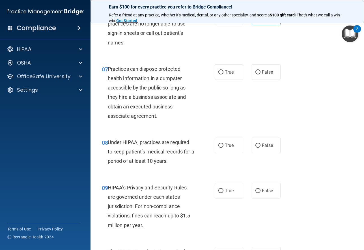
scroll to position [362, 0]
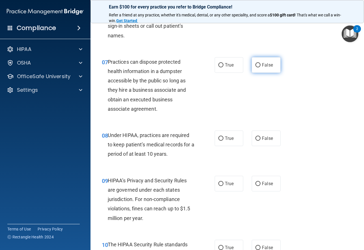
click at [268, 68] on label "False" at bounding box center [266, 65] width 29 height 16
click at [260, 67] on input "False" at bounding box center [257, 65] width 5 height 4
radio input "true"
click at [261, 70] on label "False" at bounding box center [266, 65] width 29 height 16
click at [260, 67] on input "False" at bounding box center [257, 65] width 5 height 4
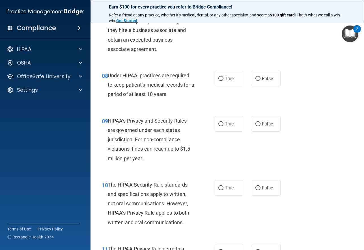
scroll to position [430, 0]
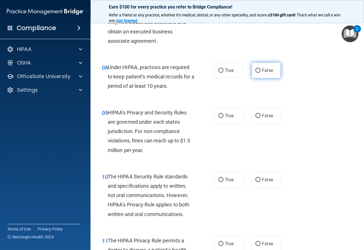
click at [270, 71] on span "False" at bounding box center [267, 70] width 11 height 5
click at [260, 71] on input "False" at bounding box center [257, 70] width 5 height 4
radio input "true"
click at [270, 71] on span "False" at bounding box center [267, 70] width 11 height 5
click at [260, 71] on input "False" at bounding box center [257, 70] width 5 height 4
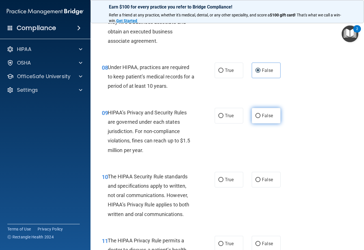
click at [255, 116] on input "False" at bounding box center [257, 116] width 5 height 4
radio input "true"
click at [255, 116] on input "False" at bounding box center [257, 116] width 5 height 4
click at [222, 181] on label "True" at bounding box center [229, 180] width 29 height 16
click at [222, 181] on input "True" at bounding box center [220, 180] width 5 height 4
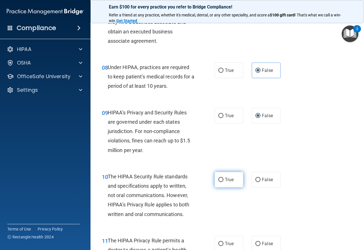
radio input "true"
click at [222, 180] on label "True" at bounding box center [229, 180] width 29 height 16
click at [222, 180] on input "True" at bounding box center [220, 180] width 5 height 4
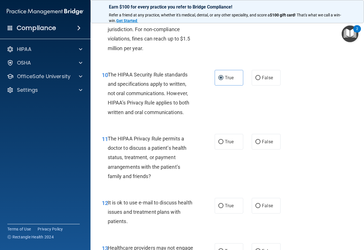
scroll to position [501, 0]
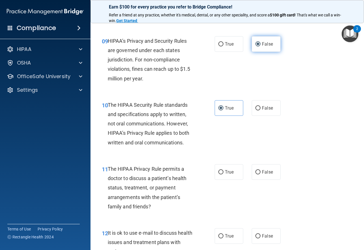
click at [271, 44] on label "False" at bounding box center [266, 44] width 29 height 16
click at [260, 44] on input "False" at bounding box center [257, 44] width 5 height 4
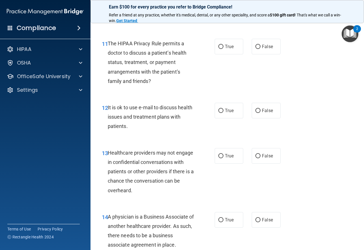
scroll to position [631, 0]
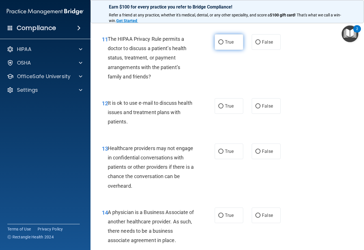
click at [224, 39] on label "True" at bounding box center [229, 42] width 29 height 16
click at [223, 40] on input "True" at bounding box center [220, 42] width 5 height 4
radio input "true"
click at [224, 39] on label "True" at bounding box center [229, 42] width 29 height 16
click at [223, 40] on input "True" at bounding box center [220, 42] width 5 height 4
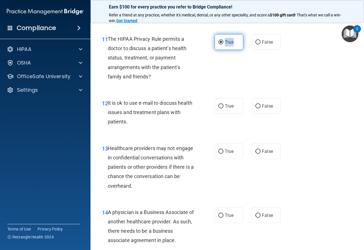
click at [236, 48] on label "True" at bounding box center [229, 42] width 29 height 16
click at [223, 44] on input "True" at bounding box center [220, 42] width 5 height 4
click at [221, 107] on label "True" at bounding box center [229, 106] width 29 height 16
click at [221, 107] on input "True" at bounding box center [220, 106] width 5 height 4
radio input "true"
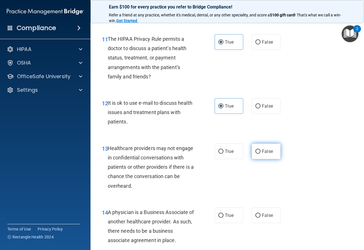
click at [263, 156] on label "False" at bounding box center [266, 151] width 29 height 16
click at [260, 153] on input "False" at bounding box center [257, 151] width 5 height 4
radio input "true"
click at [268, 216] on span "False" at bounding box center [267, 214] width 11 height 5
click at [260, 216] on input "False" at bounding box center [257, 215] width 5 height 4
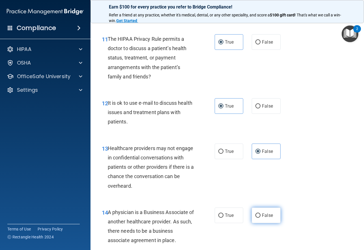
radio input "true"
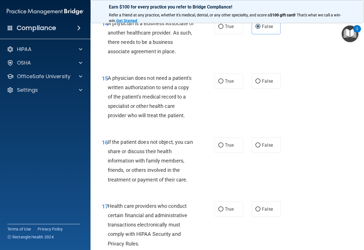
scroll to position [857, 0]
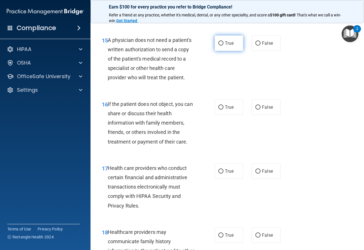
click at [234, 49] on label "True" at bounding box center [229, 43] width 29 height 16
click at [223, 46] on input "True" at bounding box center [220, 43] width 5 height 4
radio input "true"
click at [222, 106] on label "True" at bounding box center [229, 107] width 29 height 16
click at [222, 106] on input "True" at bounding box center [220, 107] width 5 height 4
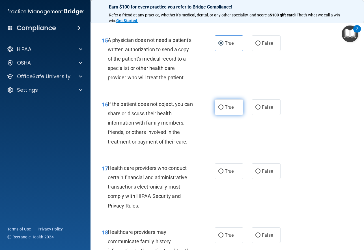
radio input "true"
click at [227, 107] on span "True" at bounding box center [229, 106] width 9 height 5
click at [223, 107] on input "True" at bounding box center [220, 107] width 5 height 4
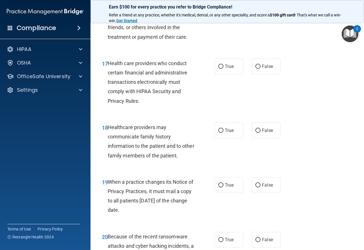
scroll to position [970, 0]
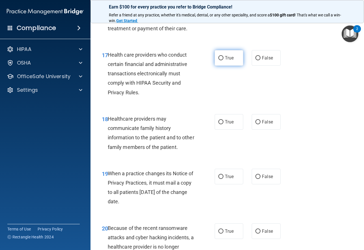
click at [230, 65] on label "True" at bounding box center [229, 58] width 29 height 16
click at [223, 60] on input "True" at bounding box center [220, 58] width 5 height 4
radio input "true"
click at [230, 59] on span "True" at bounding box center [229, 57] width 9 height 5
click at [223, 59] on input "True" at bounding box center [220, 58] width 5 height 4
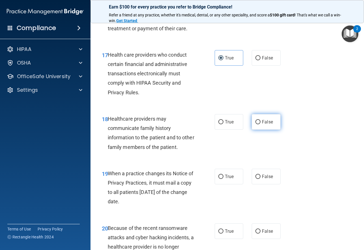
click at [259, 127] on label "False" at bounding box center [266, 122] width 29 height 16
click at [259, 124] on input "False" at bounding box center [257, 122] width 5 height 4
radio input "true"
click at [259, 127] on label "False" at bounding box center [266, 122] width 29 height 16
click at [259, 124] on input "False" at bounding box center [257, 122] width 5 height 4
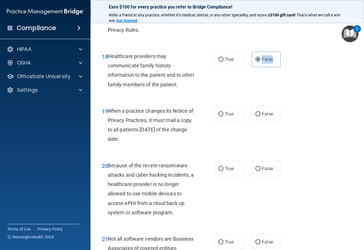
scroll to position [1035, 0]
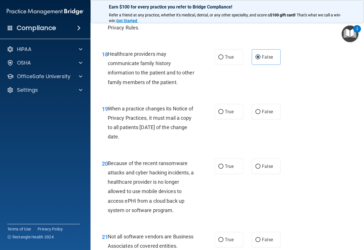
click at [297, 89] on div "18 Healthcare providers may communicate family history information to the patie…" at bounding box center [227, 69] width 259 height 55
click at [262, 114] on span "False" at bounding box center [267, 111] width 11 height 5
click at [260, 114] on input "False" at bounding box center [257, 112] width 5 height 4
radio input "true"
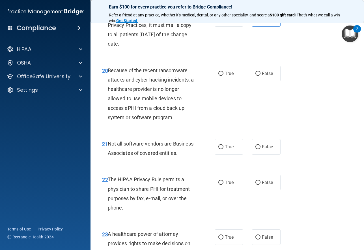
scroll to position [1142, 0]
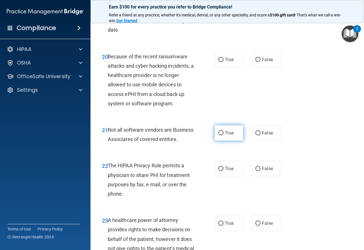
click at [232, 135] on label "True" at bounding box center [229, 133] width 29 height 16
click at [223, 135] on input "True" at bounding box center [220, 133] width 5 height 4
radio input "true"
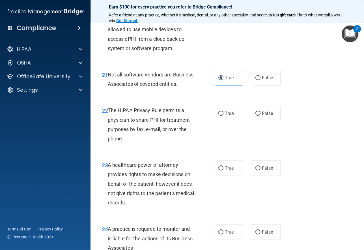
scroll to position [1210, 0]
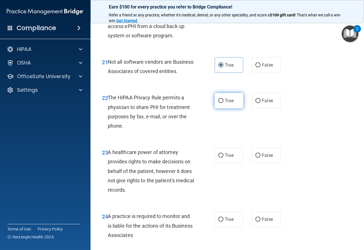
click at [215, 108] on label "True" at bounding box center [229, 101] width 29 height 16
click at [218, 103] on input "True" at bounding box center [220, 101] width 5 height 4
radio input "true"
click at [262, 158] on span "False" at bounding box center [267, 154] width 11 height 5
click at [260, 157] on input "False" at bounding box center [257, 155] width 5 height 4
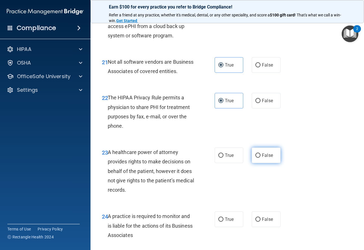
radio input "true"
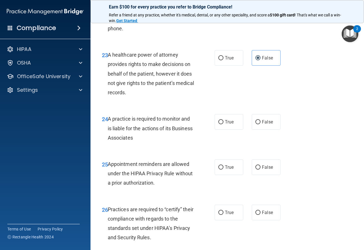
scroll to position [1323, 0]
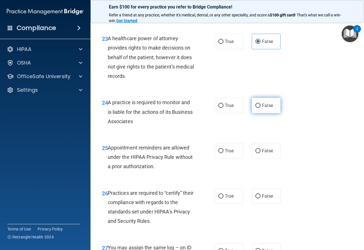
click at [267, 113] on label "False" at bounding box center [266, 106] width 29 height 16
click at [260, 108] on input "False" at bounding box center [257, 105] width 5 height 4
radio input "true"
click at [233, 158] on label "True" at bounding box center [229, 151] width 29 height 16
click at [223, 153] on input "True" at bounding box center [220, 151] width 5 height 4
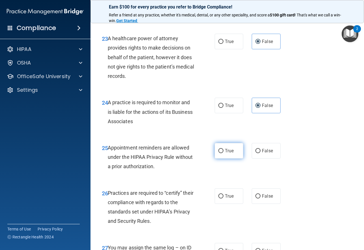
radio input "true"
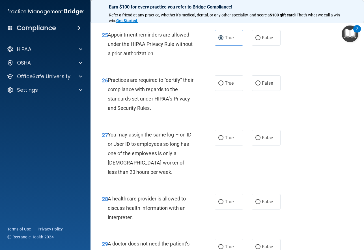
scroll to position [1436, 0]
click at [269, 140] on span "False" at bounding box center [267, 137] width 11 height 5
click at [260, 140] on input "False" at bounding box center [257, 137] width 5 height 4
radio input "true"
click at [265, 85] on span "False" at bounding box center [267, 82] width 11 height 5
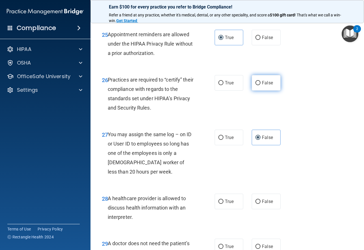
click at [260, 85] on input "False" at bounding box center [257, 83] width 5 height 4
radio input "true"
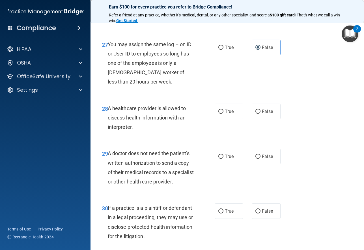
scroll to position [1527, 0]
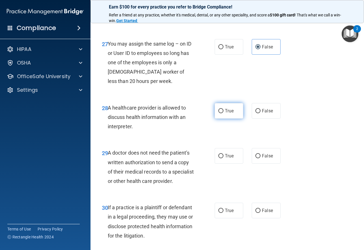
click at [231, 118] on label "True" at bounding box center [229, 111] width 29 height 16
click at [223, 113] on input "True" at bounding box center [220, 111] width 5 height 4
radio input "true"
click at [229, 158] on span "True" at bounding box center [229, 155] width 9 height 5
click at [223, 158] on input "True" at bounding box center [220, 156] width 5 height 4
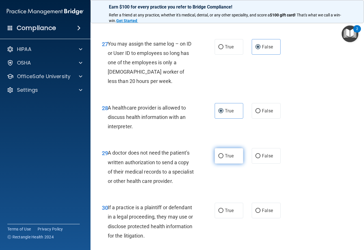
radio input "true"
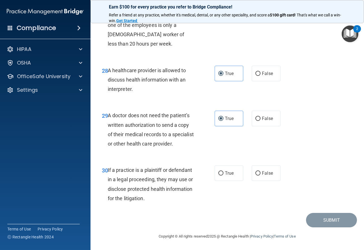
scroll to position [1583, 0]
click at [232, 175] on label "True" at bounding box center [229, 173] width 29 height 16
click at [223, 175] on input "True" at bounding box center [220, 173] width 5 height 4
radio input "true"
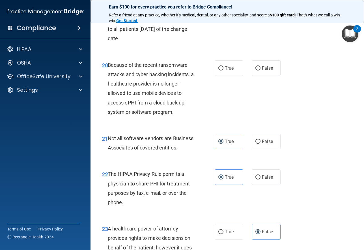
scroll to position [1131, 0]
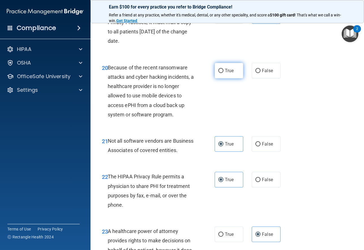
click at [232, 72] on label "True" at bounding box center [229, 71] width 29 height 16
click at [223, 72] on input "True" at bounding box center [220, 71] width 5 height 4
radio input "true"
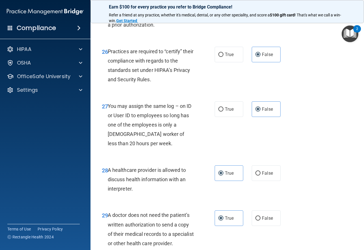
scroll to position [1583, 0]
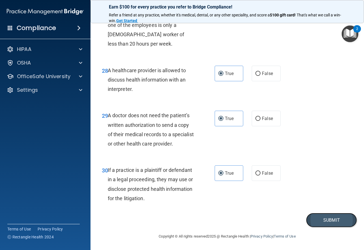
click at [333, 220] on button "Submit" at bounding box center [331, 220] width 51 height 14
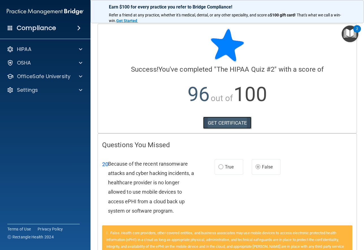
click at [234, 125] on link "GET CERTIFICATE" at bounding box center [227, 122] width 48 height 12
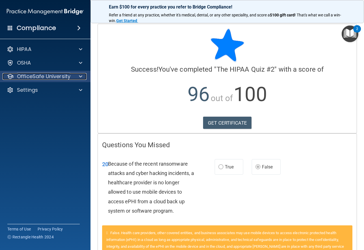
click at [68, 79] on p "OfficeSafe University" at bounding box center [43, 76] width 53 height 7
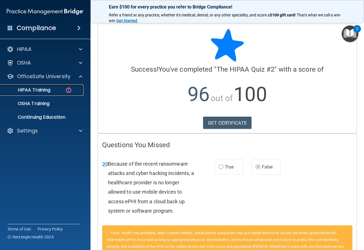
click at [61, 87] on div "HIPAA Training" at bounding box center [42, 90] width 77 height 6
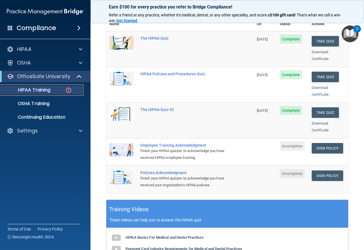
scroll to position [92, 0]
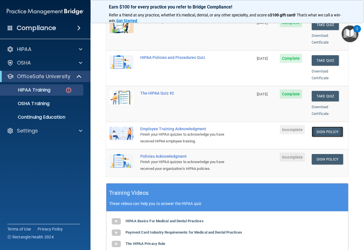
click at [324, 126] on link "Sign Policy" at bounding box center [327, 131] width 31 height 10
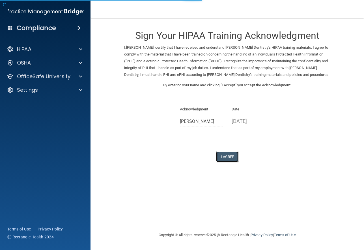
click at [235, 152] on button "I Agree" at bounding box center [227, 156] width 23 height 10
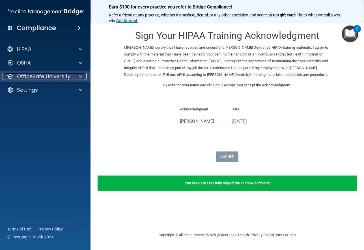
click at [62, 79] on p "OfficeSafe University" at bounding box center [43, 76] width 53 height 7
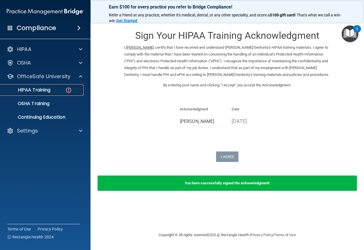
click at [51, 94] on link "HIPAA Training" at bounding box center [38, 89] width 89 height 11
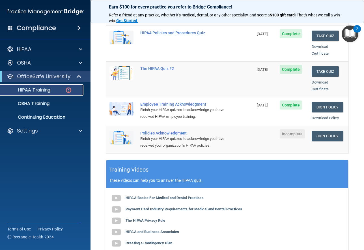
scroll to position [135, 0]
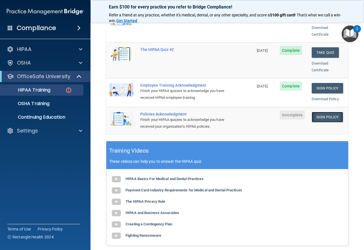
click at [322, 112] on link "Sign Policy" at bounding box center [327, 117] width 31 height 10
click at [46, 106] on p "OSHA Training" at bounding box center [27, 104] width 46 height 6
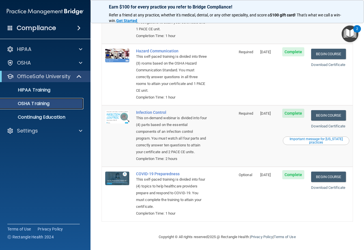
scroll to position [96, 0]
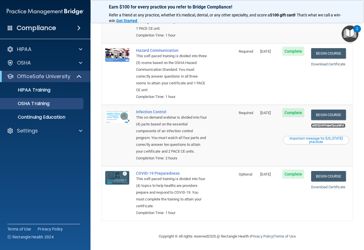
click at [319, 123] on link "Download Certificate" at bounding box center [328, 125] width 34 height 4
click at [319, 185] on link "Download Certificate" at bounding box center [328, 187] width 34 height 4
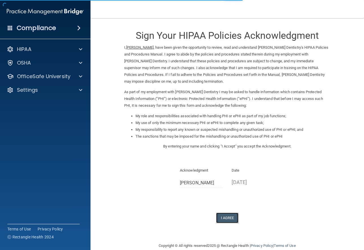
click at [225, 213] on button "I Agree" at bounding box center [227, 217] width 23 height 10
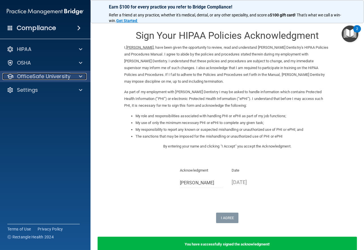
click at [73, 73] on div at bounding box center [80, 76] width 14 height 7
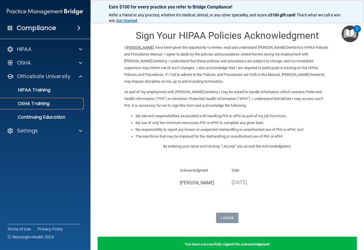
click at [49, 104] on p "OSHA Training" at bounding box center [27, 104] width 46 height 6
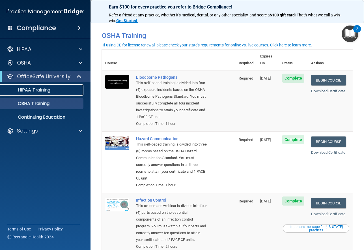
click at [47, 91] on p "HIPAA Training" at bounding box center [27, 90] width 47 height 6
